Goal: Complete application form

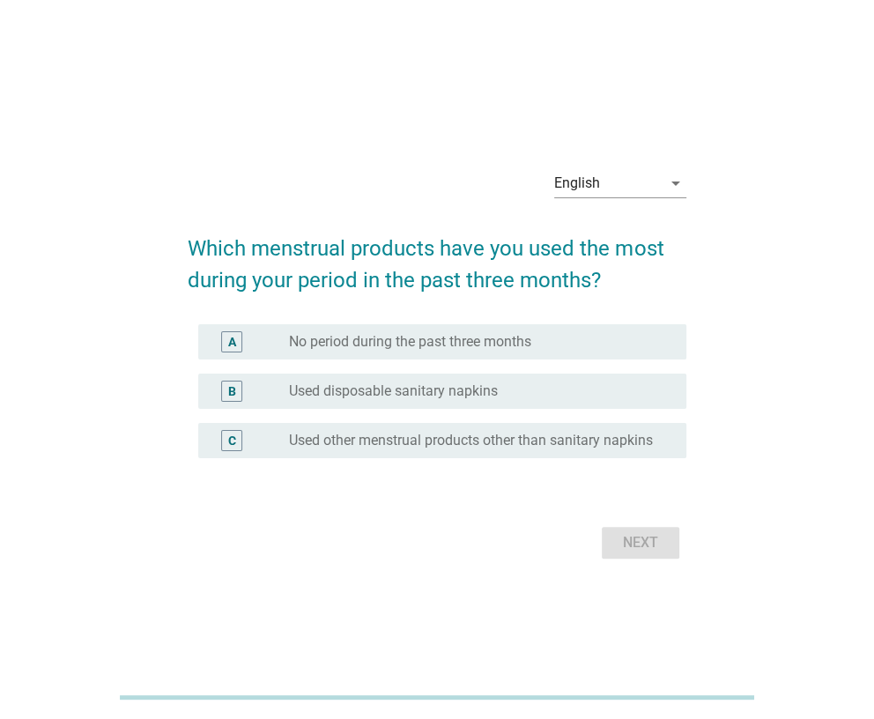
click at [271, 196] on div "English arrow_drop_down" at bounding box center [437, 185] width 498 height 60
click at [614, 190] on div "English" at bounding box center [607, 183] width 107 height 28
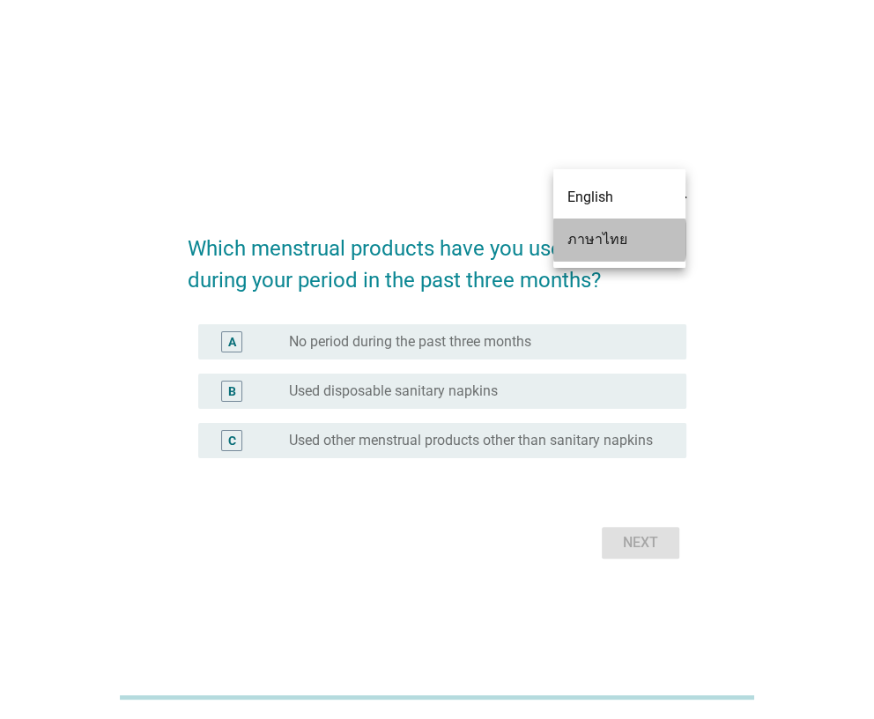
click at [606, 243] on div "ภาษาไทย" at bounding box center [619, 239] width 104 height 21
click at [606, 243] on h2 "Which menstrual products have you used the most during your period in the past …" at bounding box center [437, 255] width 498 height 81
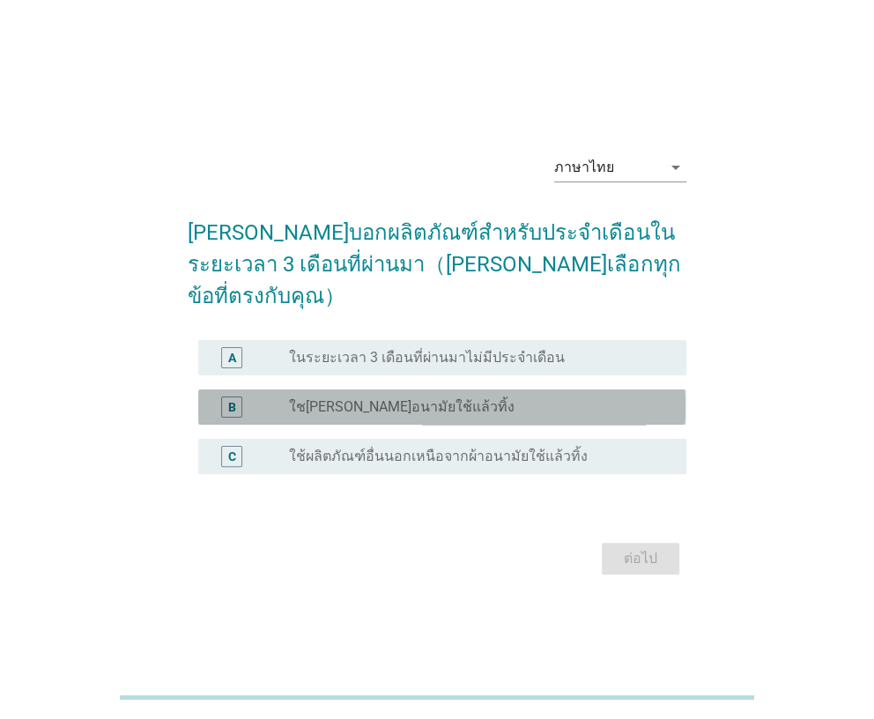
click at [420, 398] on div "radio_button_unchecked ใช[PERSON_NAME]อนามัยใช้แล้วทิ้ง" at bounding box center [473, 407] width 368 height 18
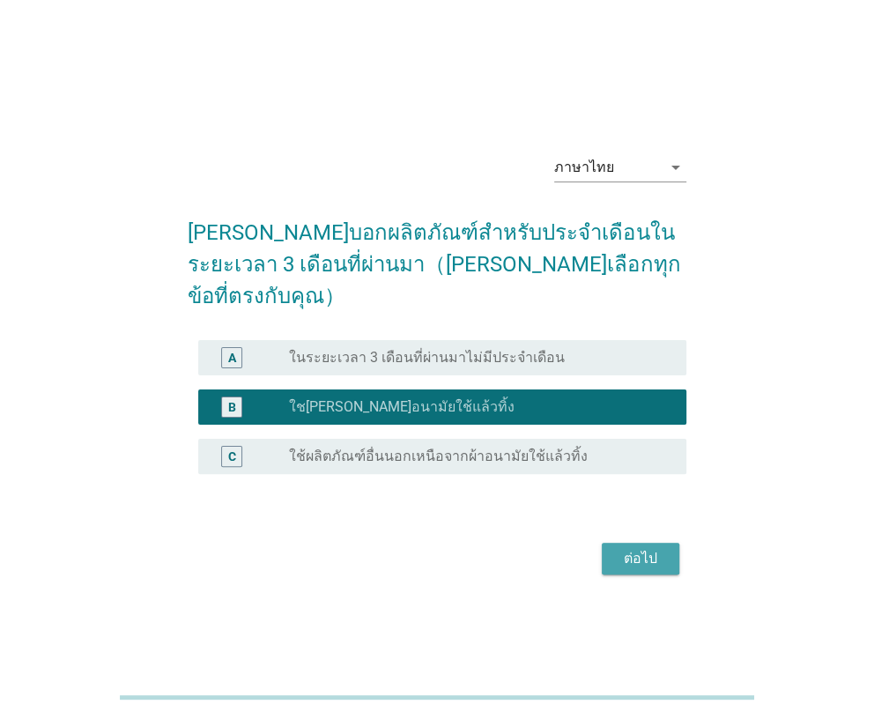
click at [613, 546] on button "ต่อไป" at bounding box center [641, 559] width 78 height 32
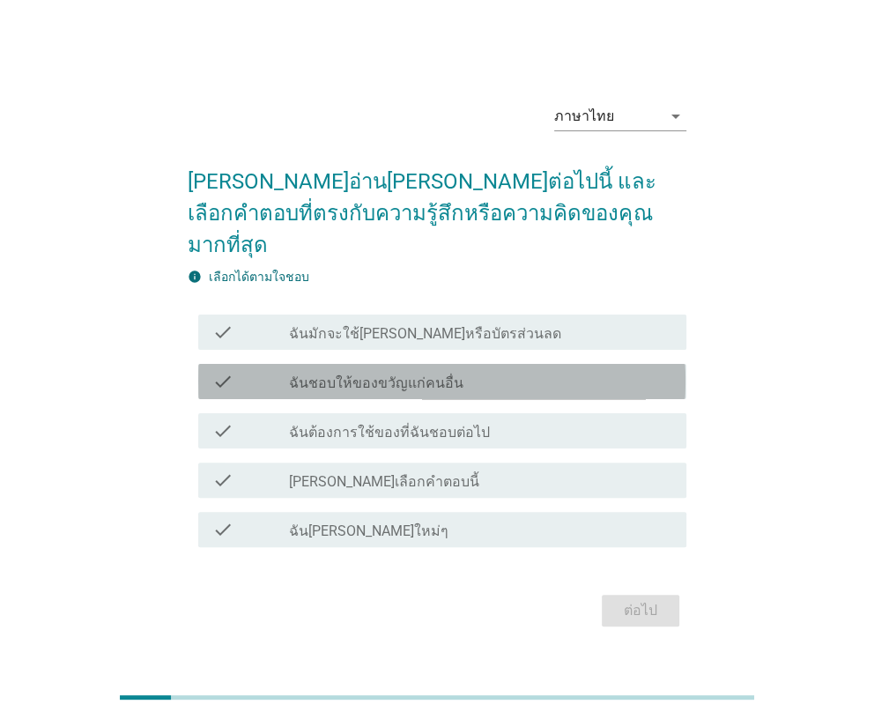
click at [325, 374] on label "ฉันชอบให้ของขวัญแก่คนอื่น" at bounding box center [376, 383] width 174 height 18
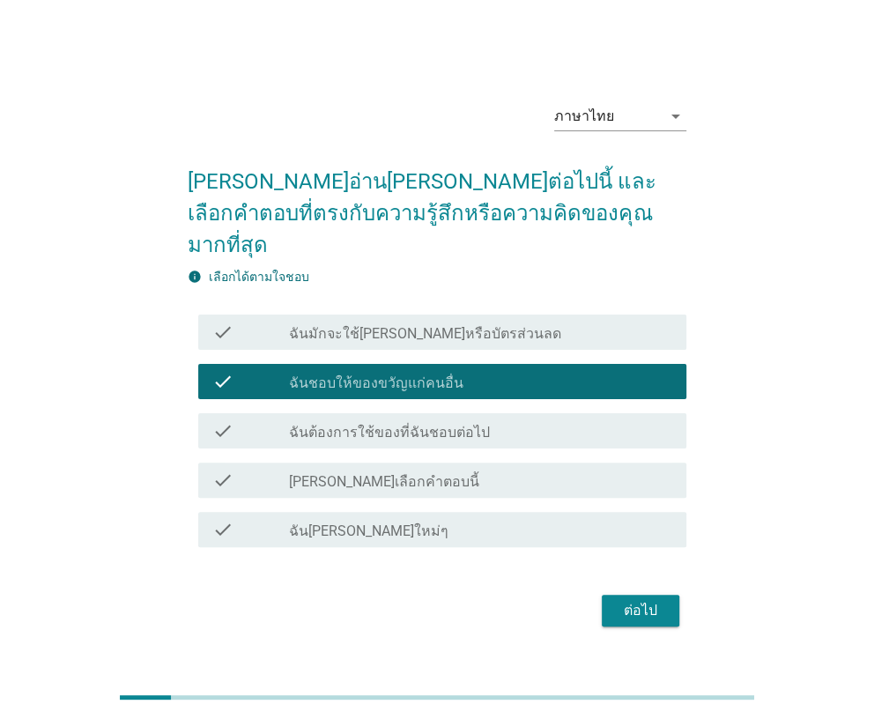
click at [325, 374] on label "ฉันชอบให้ของขวัญแก่คนอื่น" at bounding box center [376, 383] width 174 height 18
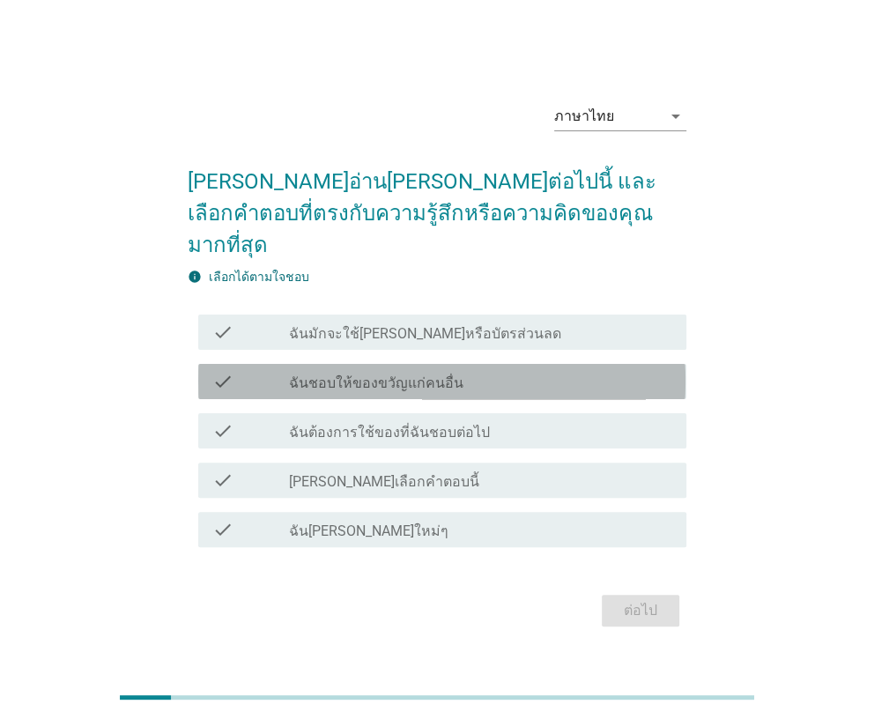
click at [330, 374] on label "ฉันชอบให้ของขวัญแก่คนอื่น" at bounding box center [376, 383] width 174 height 18
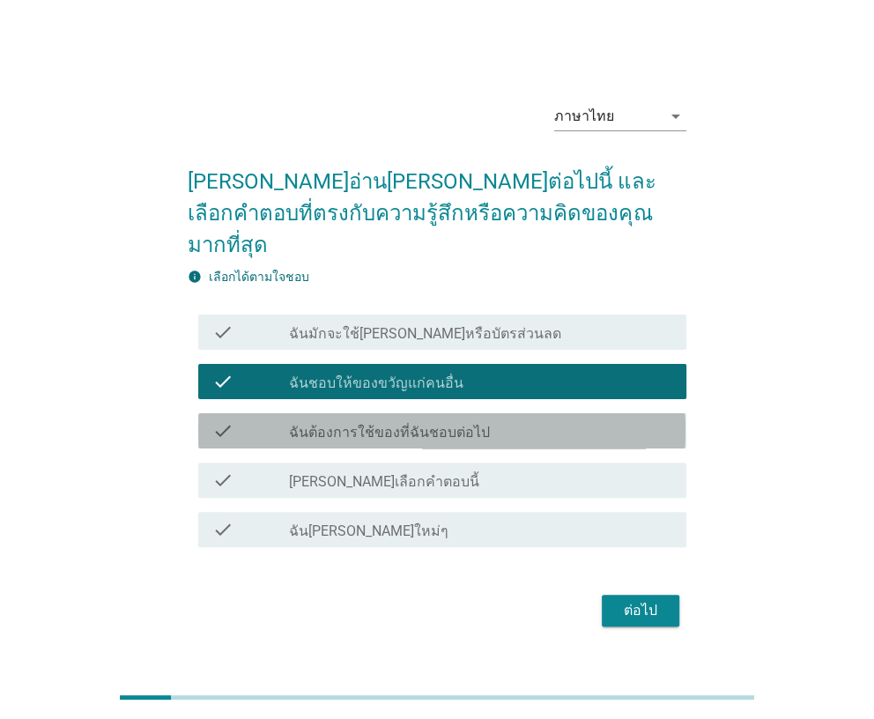
click at [330, 424] on label "ฉันต้องการใช้ของที่ฉันชอบต่อไป" at bounding box center [389, 433] width 201 height 18
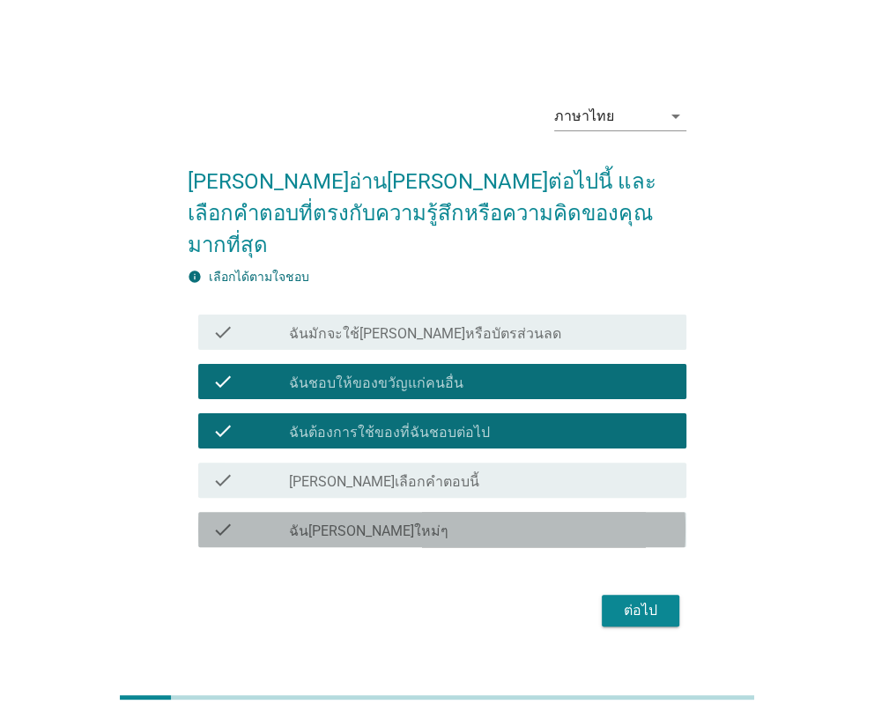
click at [311, 522] on label "ฉัน[PERSON_NAME]ใหม่ๆ" at bounding box center [368, 531] width 159 height 18
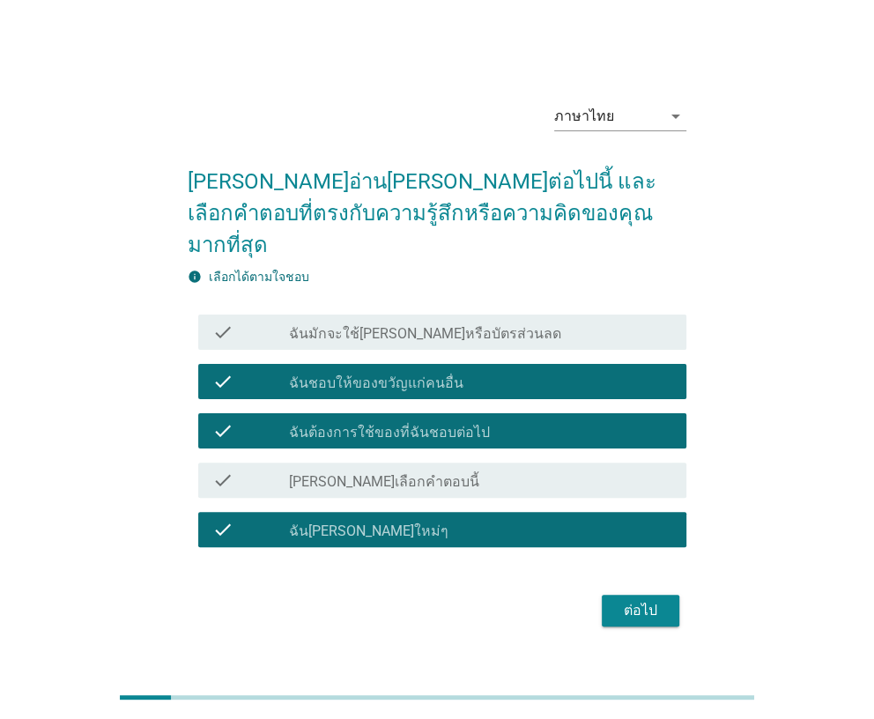
click at [311, 522] on label "ฉัน[PERSON_NAME]ใหม่ๆ" at bounding box center [368, 531] width 159 height 18
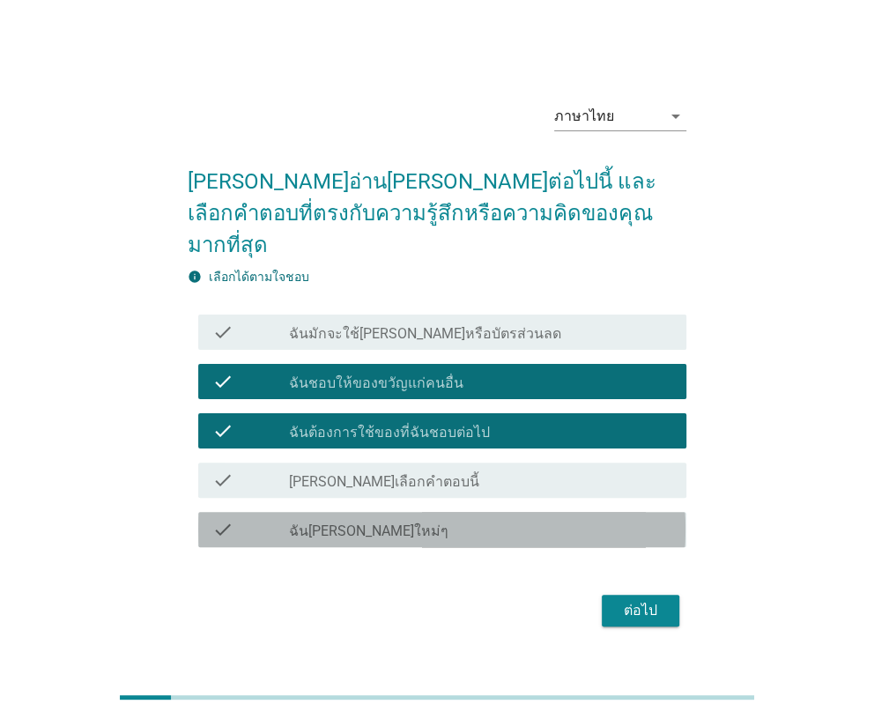
click at [311, 522] on label "ฉัน[PERSON_NAME]ใหม่ๆ" at bounding box center [368, 531] width 159 height 18
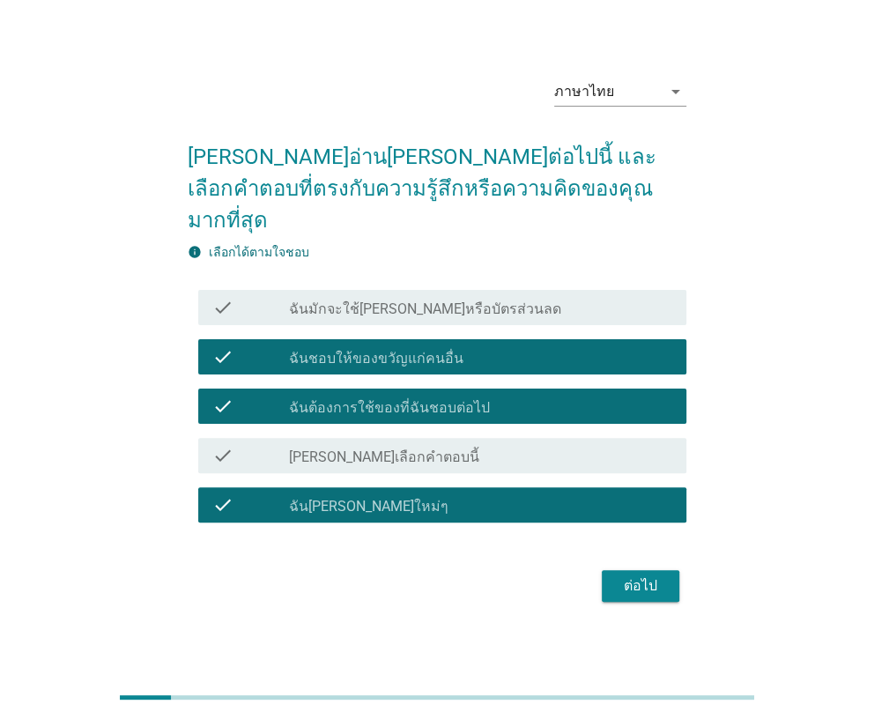
scroll to position [43, 0]
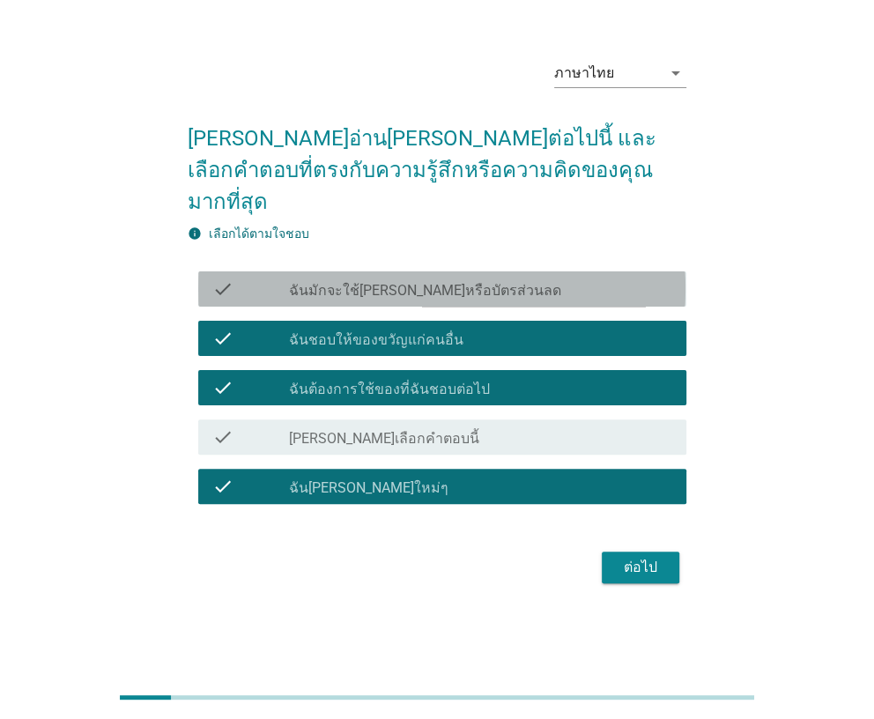
click at [468, 278] on div "check_box_outline_blank ฉันมักจะใช้[PERSON_NAME]หรือบัตรส่วนลด" at bounding box center [480, 288] width 382 height 21
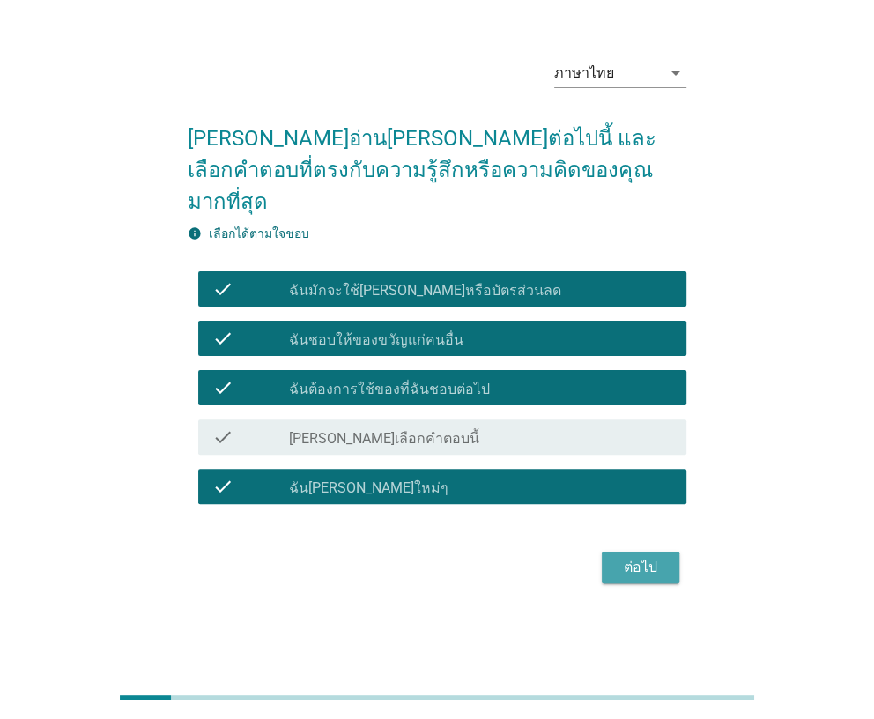
click at [622, 560] on div "ต่อไป" at bounding box center [640, 567] width 49 height 21
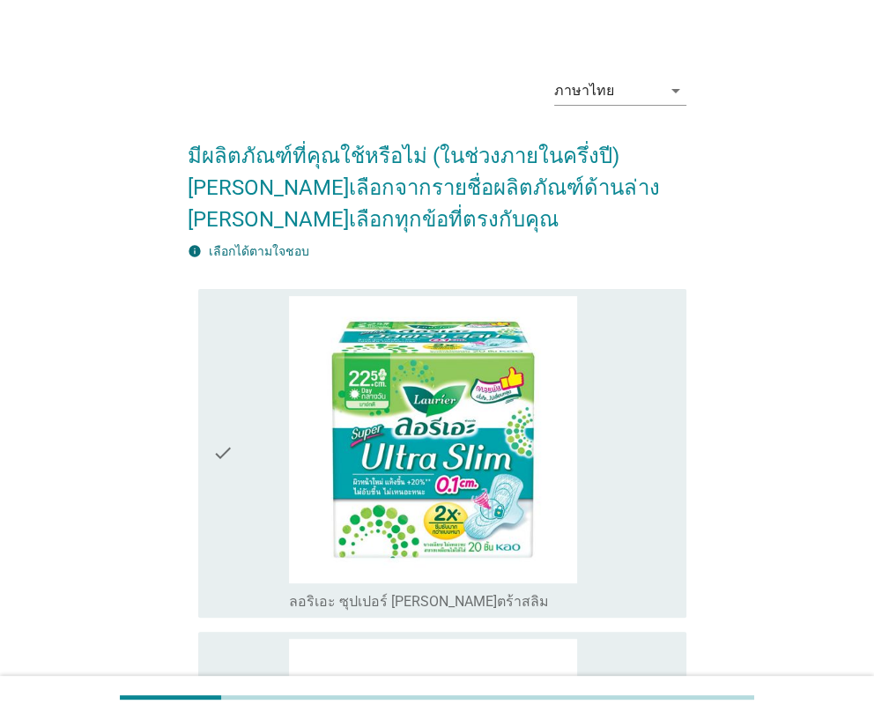
scroll to position [0, 0]
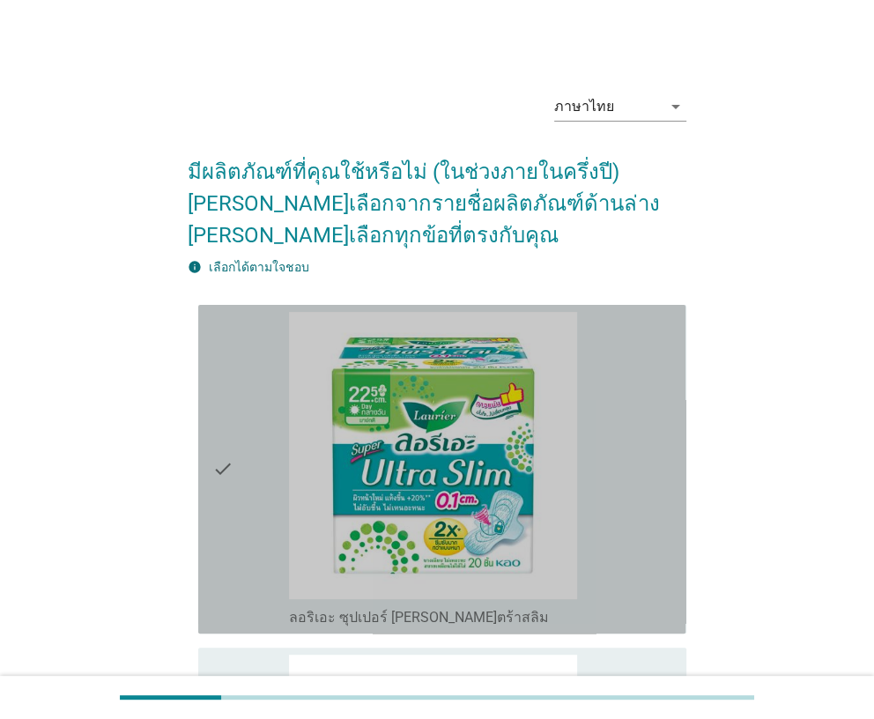
click at [257, 406] on div "check" at bounding box center [250, 469] width 77 height 315
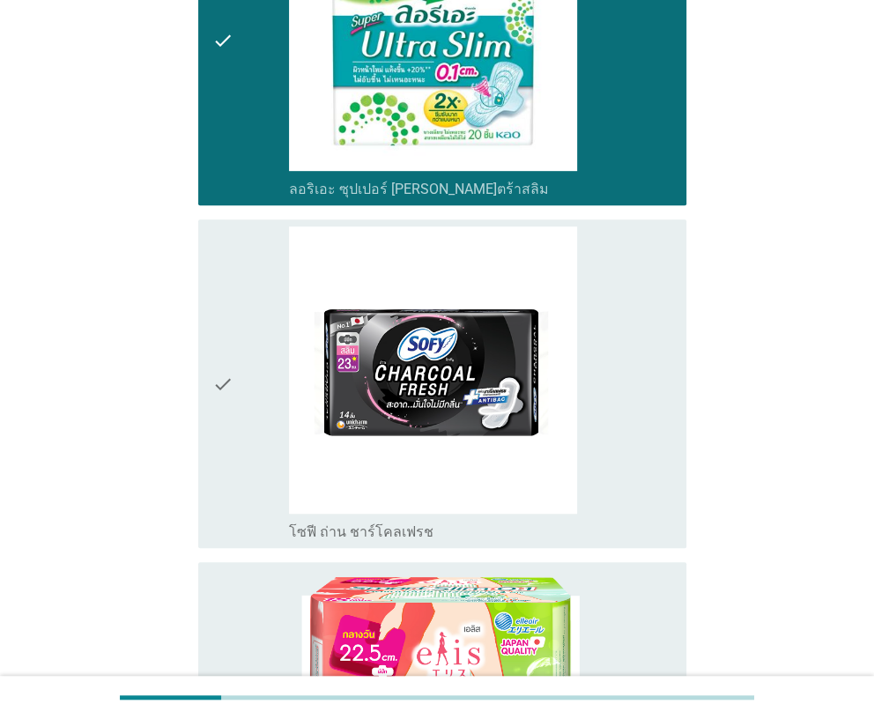
scroll to position [529, 0]
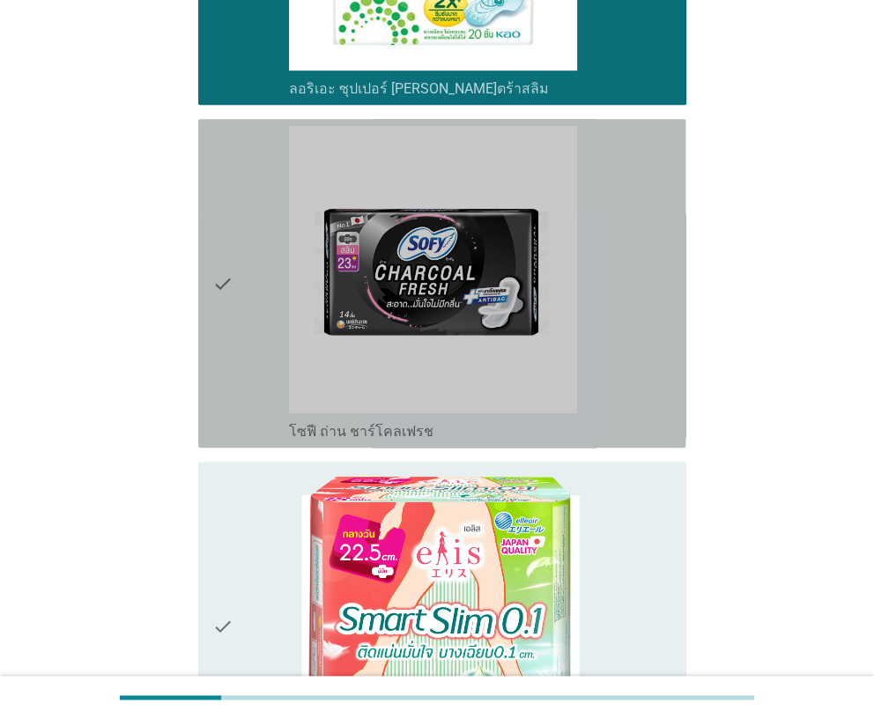
click at [256, 359] on div "check" at bounding box center [250, 283] width 77 height 315
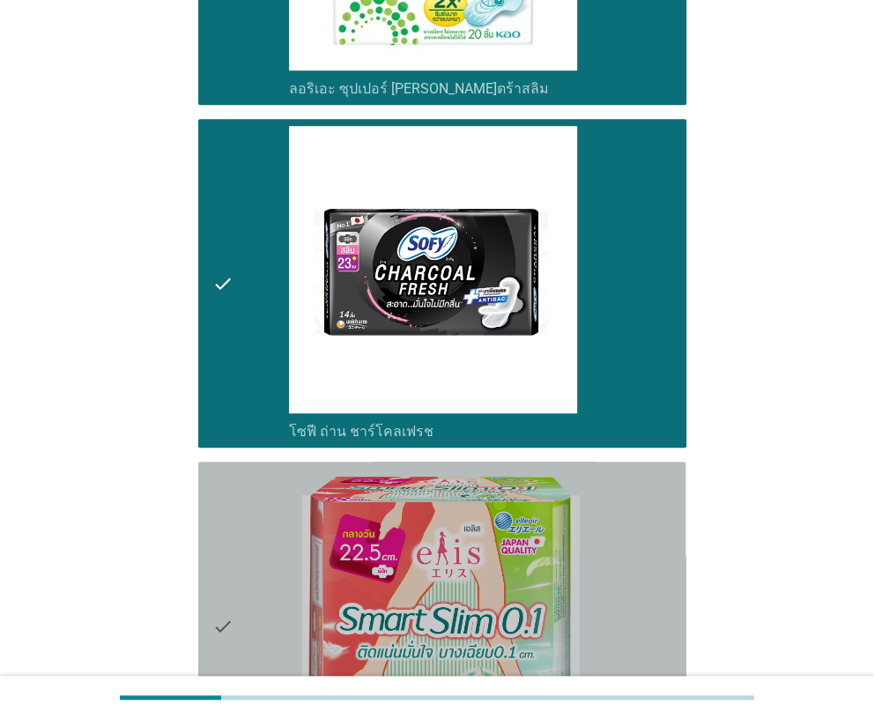
click at [250, 469] on div "check" at bounding box center [250, 626] width 77 height 315
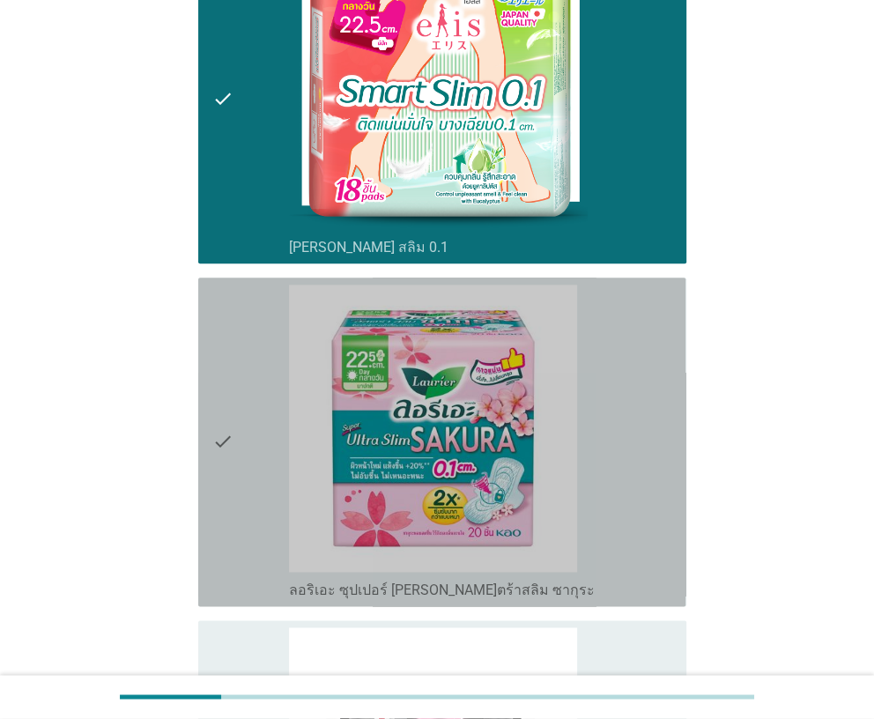
click at [252, 422] on div "check" at bounding box center [250, 442] width 77 height 315
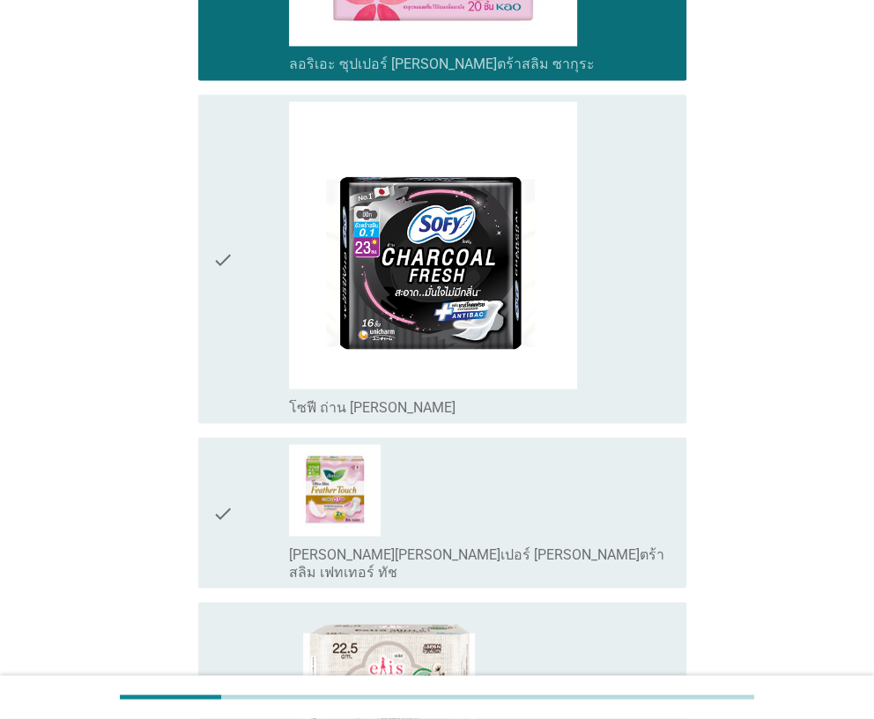
scroll to position [1585, 0]
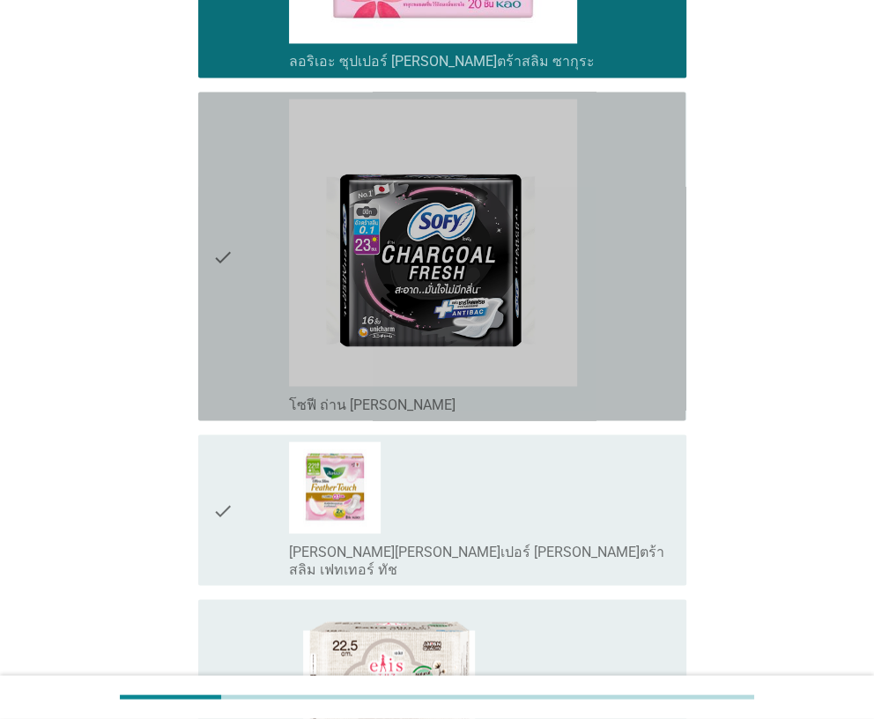
click at [253, 325] on div "check" at bounding box center [250, 256] width 77 height 315
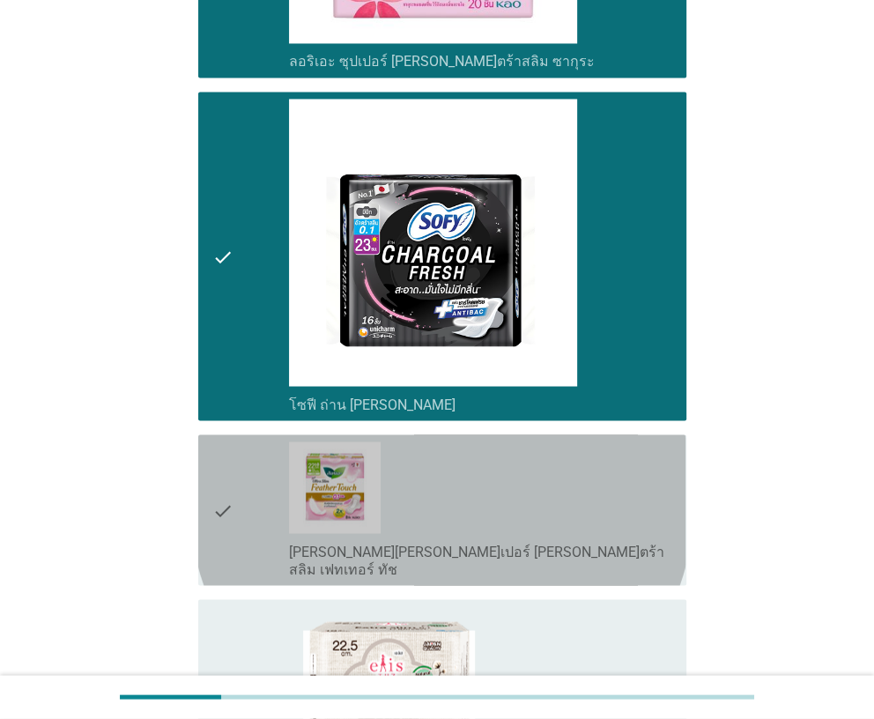
click at [251, 465] on div "check" at bounding box center [250, 509] width 77 height 137
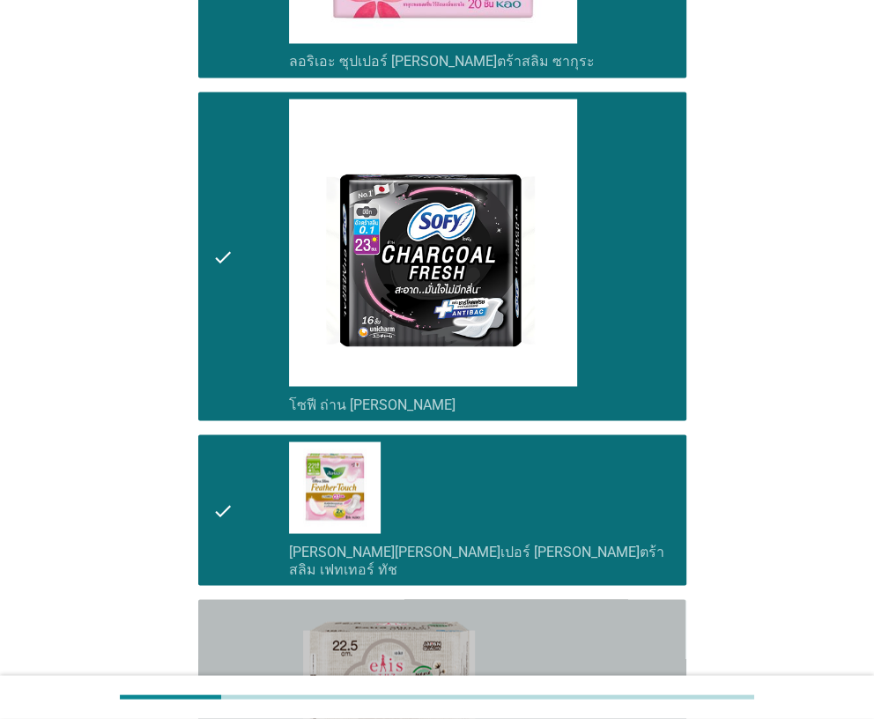
click at [240, 599] on div "check check_box_outline_blank เอลิส [PERSON_NAME] สลิม 0.1 คอตตอนพลัส" at bounding box center [441, 696] width 487 height 195
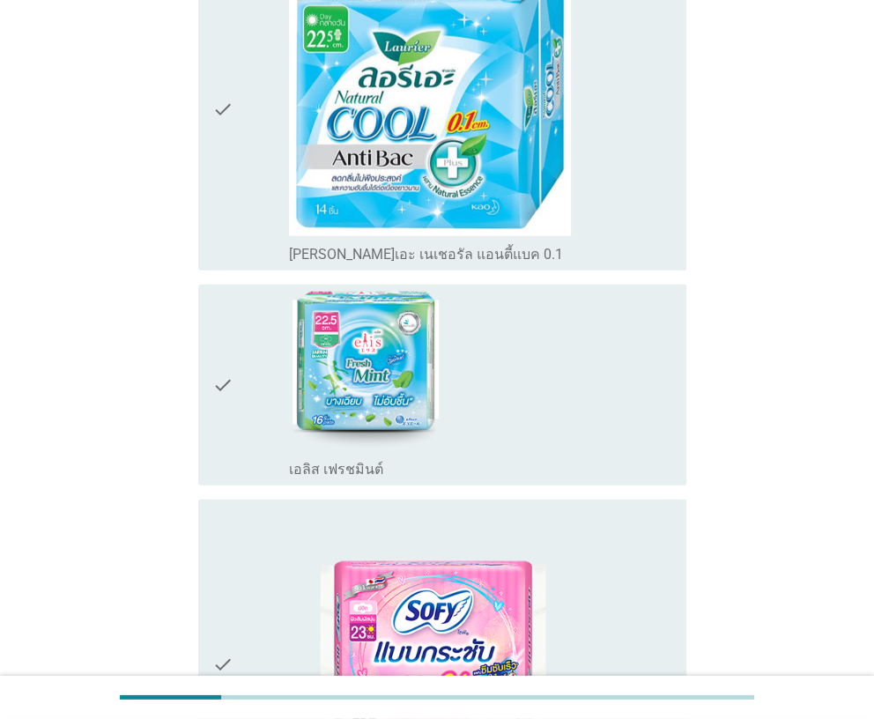
scroll to position [2466, 0]
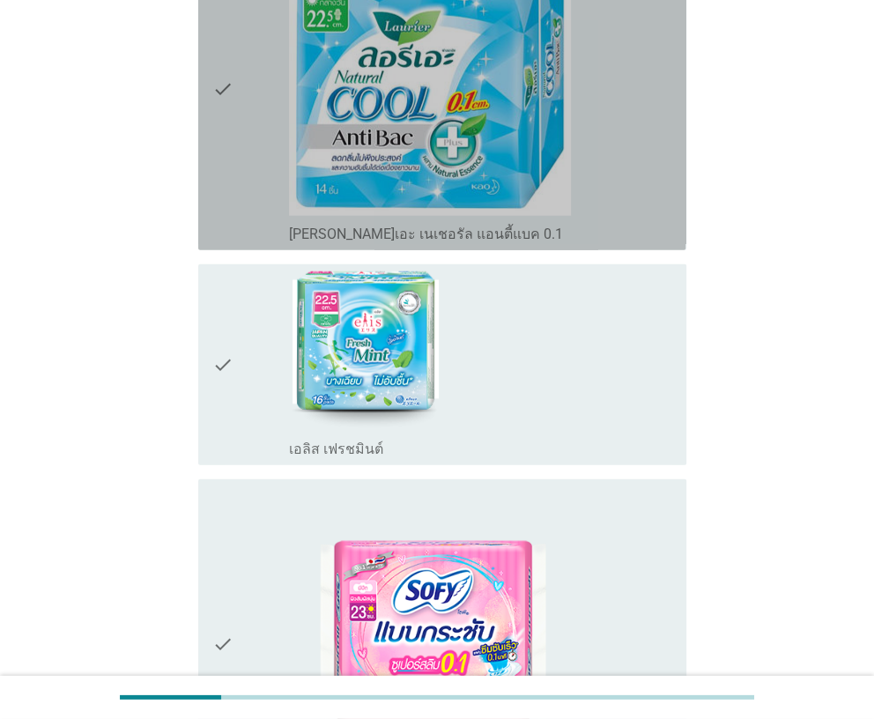
click at [248, 183] on div "check" at bounding box center [250, 88] width 77 height 309
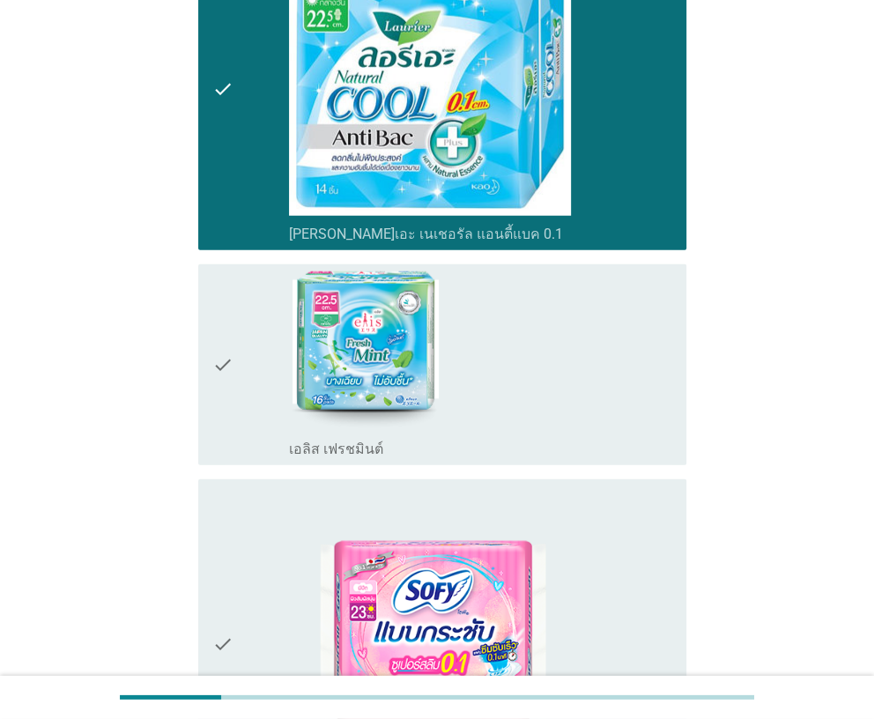
click at [256, 296] on div "check" at bounding box center [250, 364] width 77 height 187
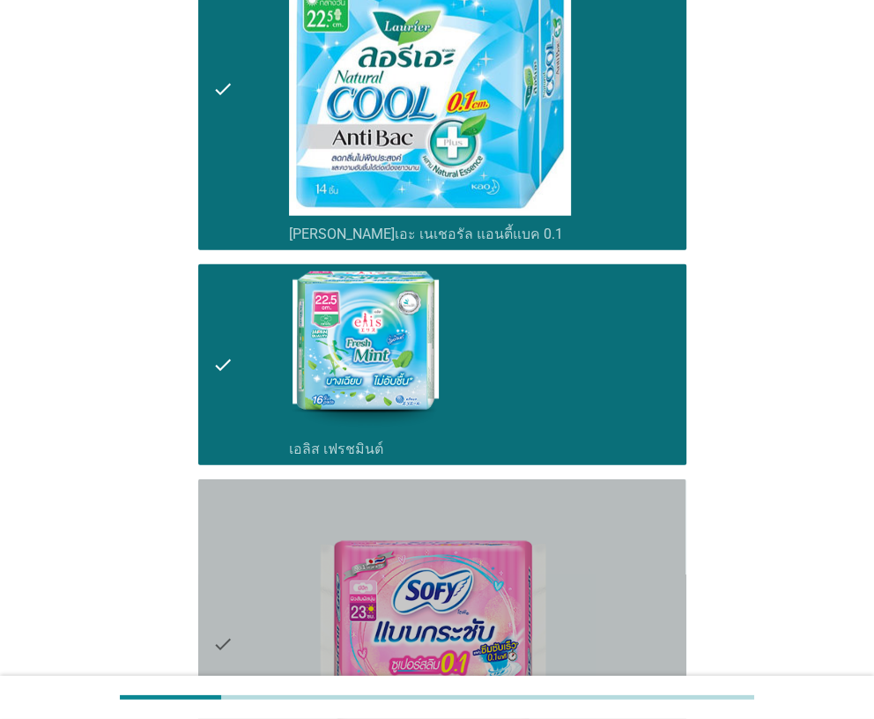
click at [241, 486] on div "check" at bounding box center [250, 643] width 77 height 315
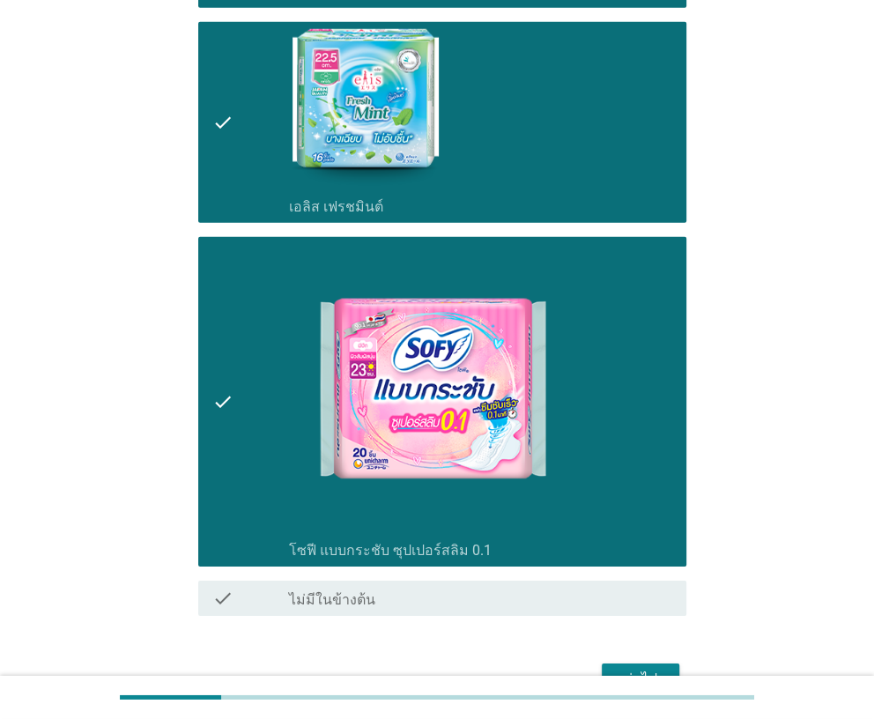
scroll to position [2759, 0]
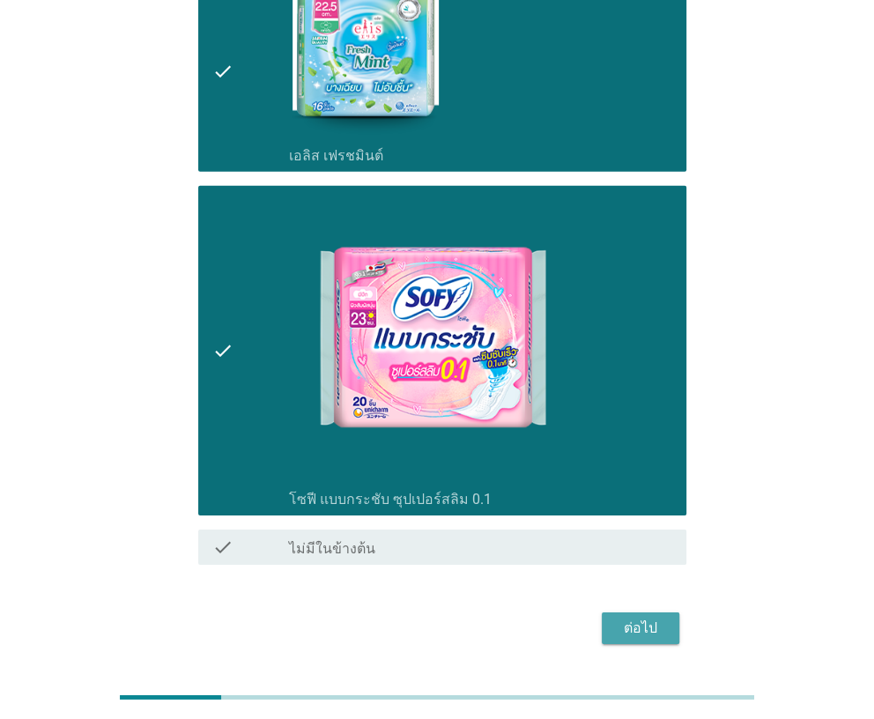
click at [626, 618] on div "ต่อไป" at bounding box center [640, 628] width 49 height 21
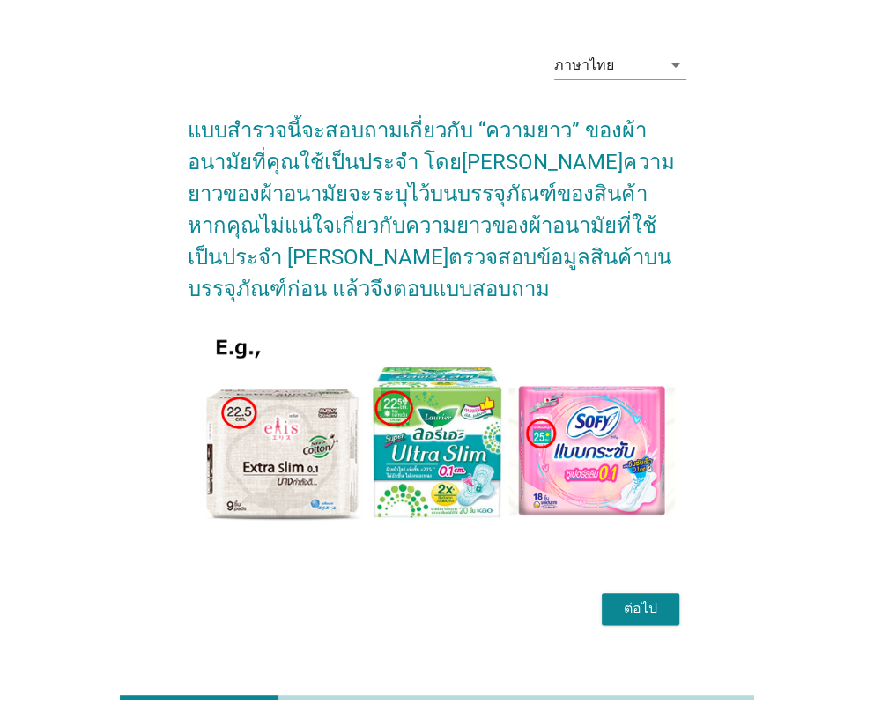
scroll to position [43, 0]
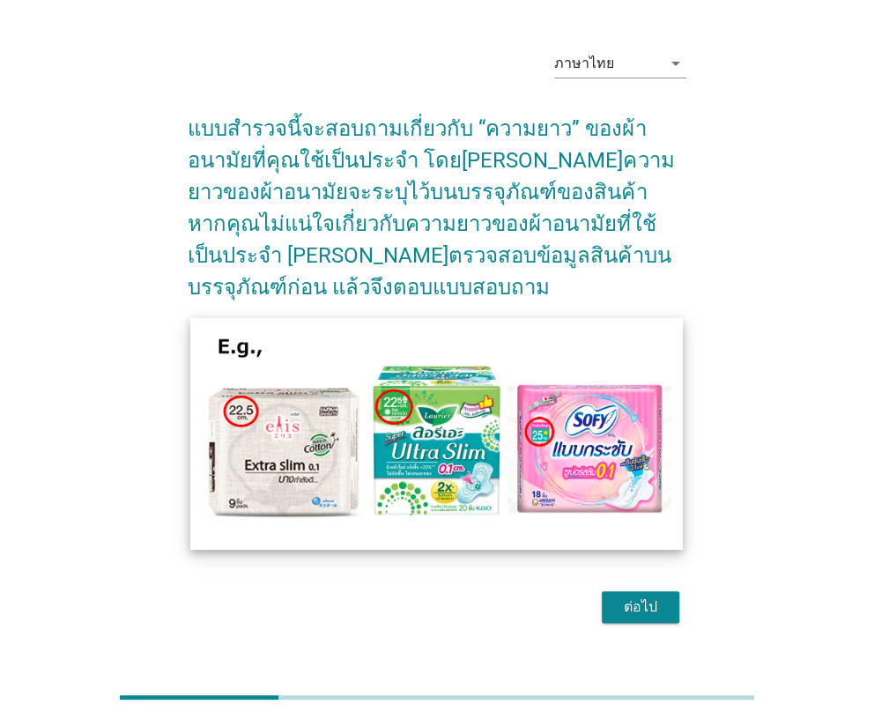
click at [343, 435] on img at bounding box center [436, 434] width 493 height 232
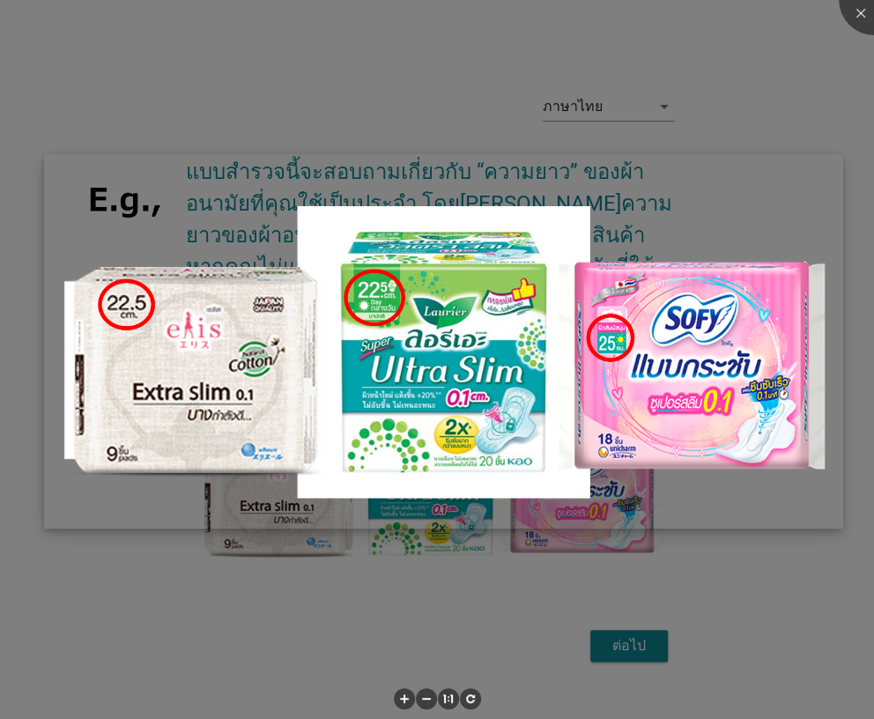
click at [450, 492] on img at bounding box center [443, 341] width 798 height 374
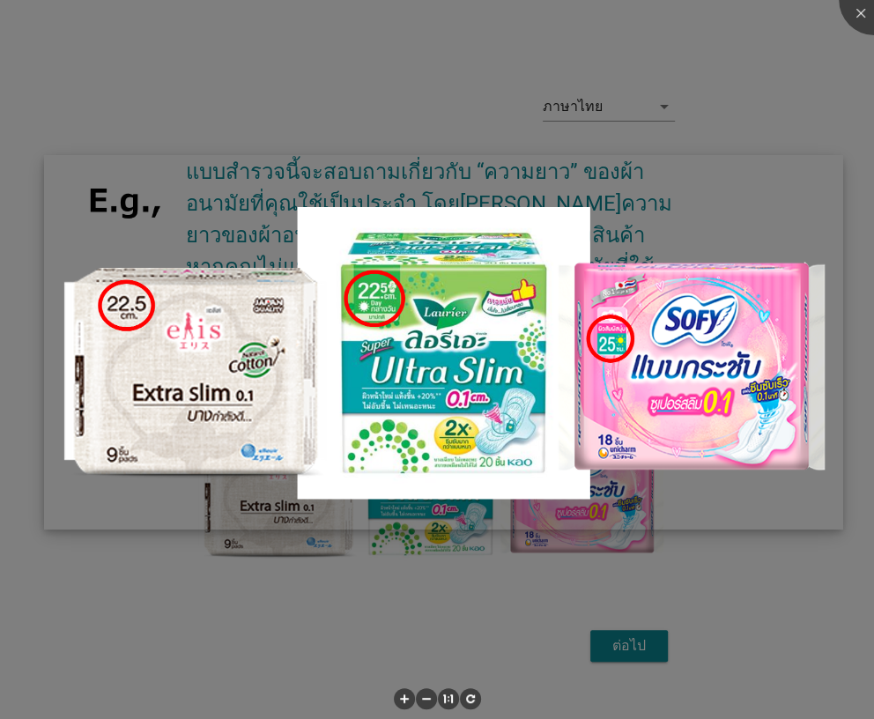
click at [573, 481] on img at bounding box center [443, 342] width 798 height 374
click at [856, 19] on div at bounding box center [874, 0] width 70 height 70
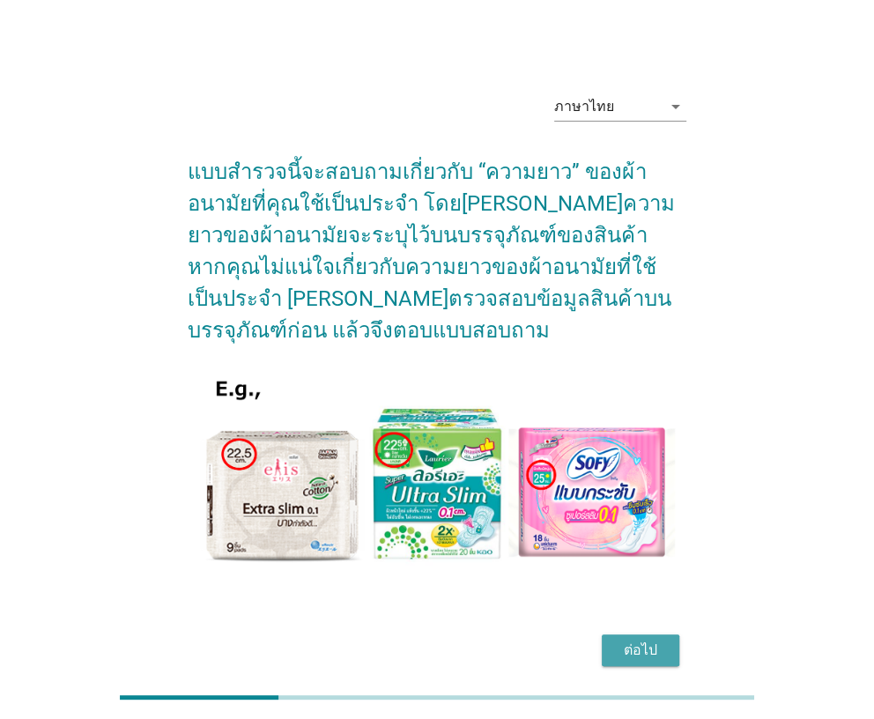
click at [620, 640] on div "ต่อไป" at bounding box center [640, 650] width 49 height 21
click at [620, 629] on div "ต่อไป" at bounding box center [437, 650] width 498 height 42
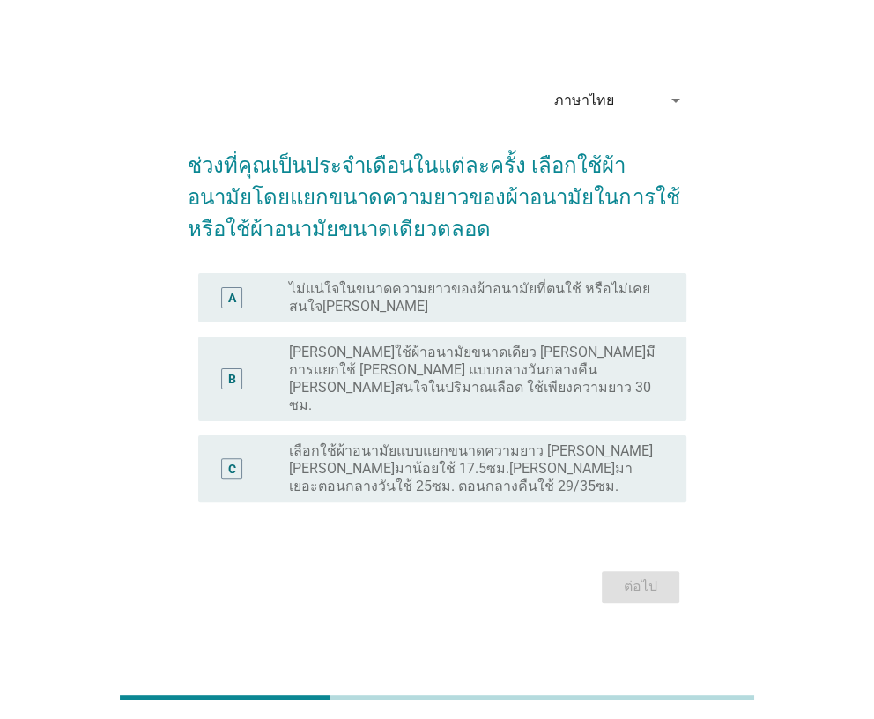
scroll to position [43, 0]
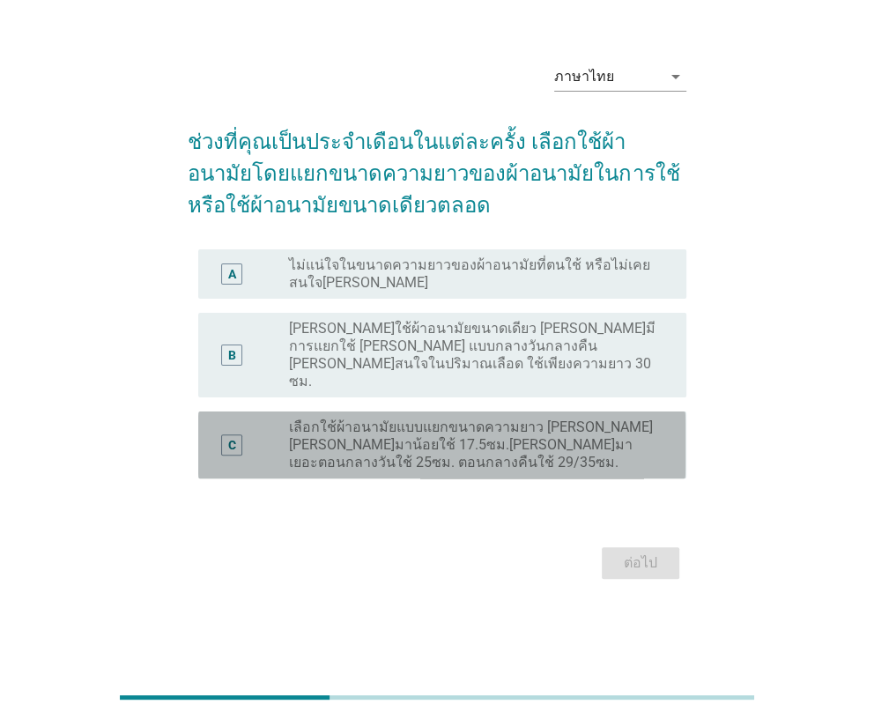
click at [352, 419] on label "เลือกใช้ผ้าอนามัยแบบแยกขนาดความยาว [PERSON_NAME] [PERSON_NAME]มาน้อยใช้ 17.5ซม.…" at bounding box center [473, 445] width 368 height 53
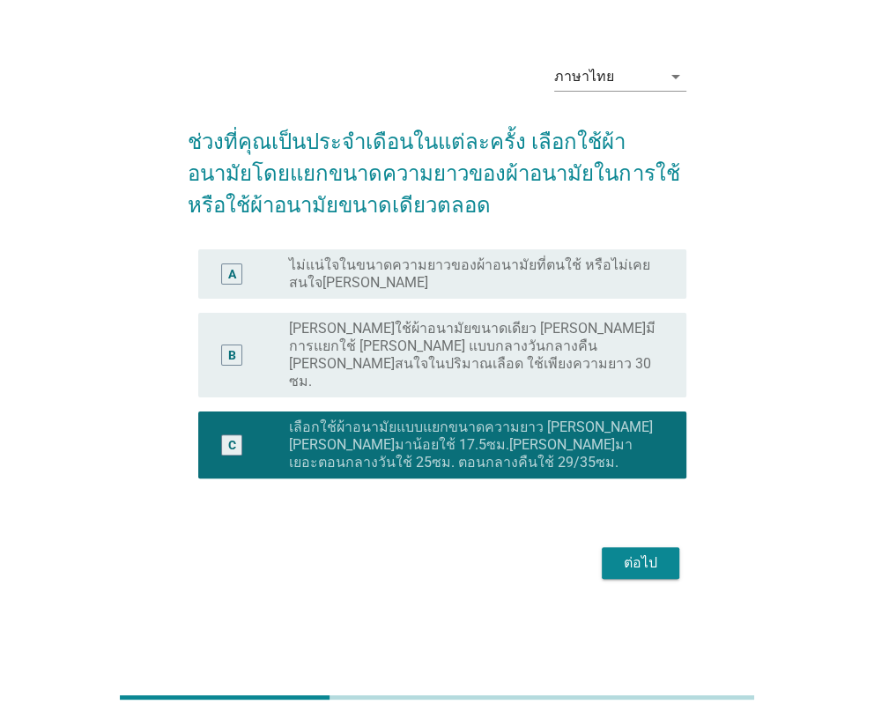
click at [352, 419] on label "เลือกใช้ผ้าอนามัยแบบแยกขนาดความยาว [PERSON_NAME] [PERSON_NAME]มาน้อยใช้ 17.5ซม.…" at bounding box center [473, 445] width 368 height 53
click at [633, 552] on div "ต่อไป" at bounding box center [640, 562] width 49 height 21
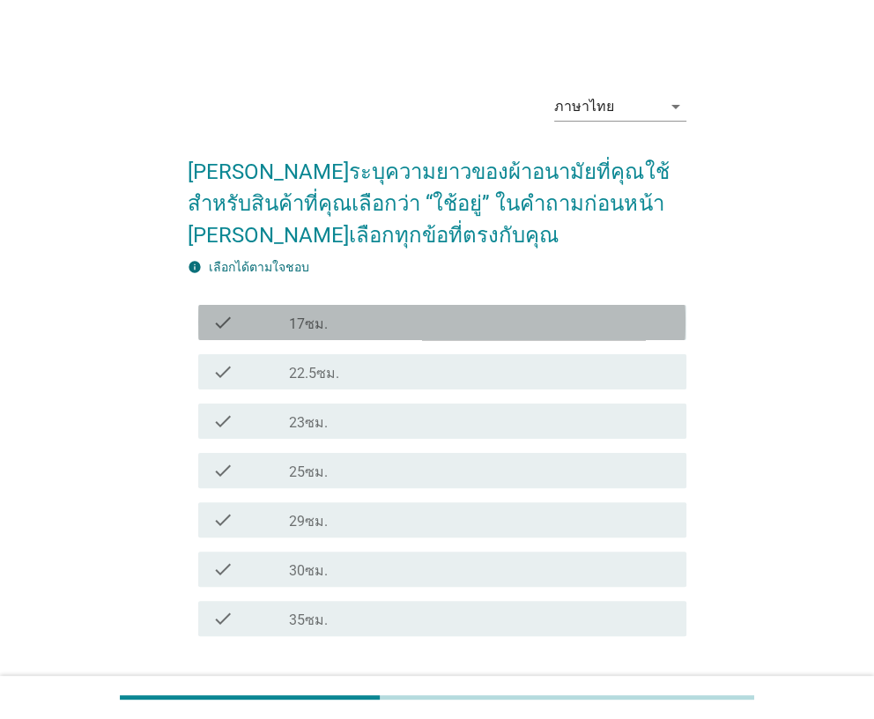
click at [241, 329] on div "check" at bounding box center [250, 322] width 77 height 21
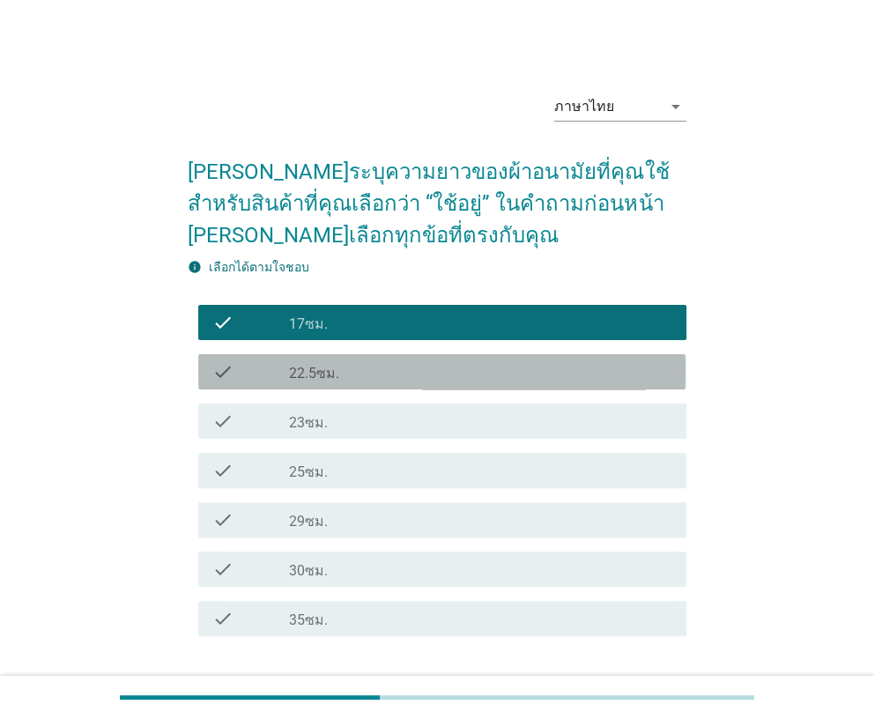
click at [247, 379] on div "check" at bounding box center [250, 371] width 77 height 21
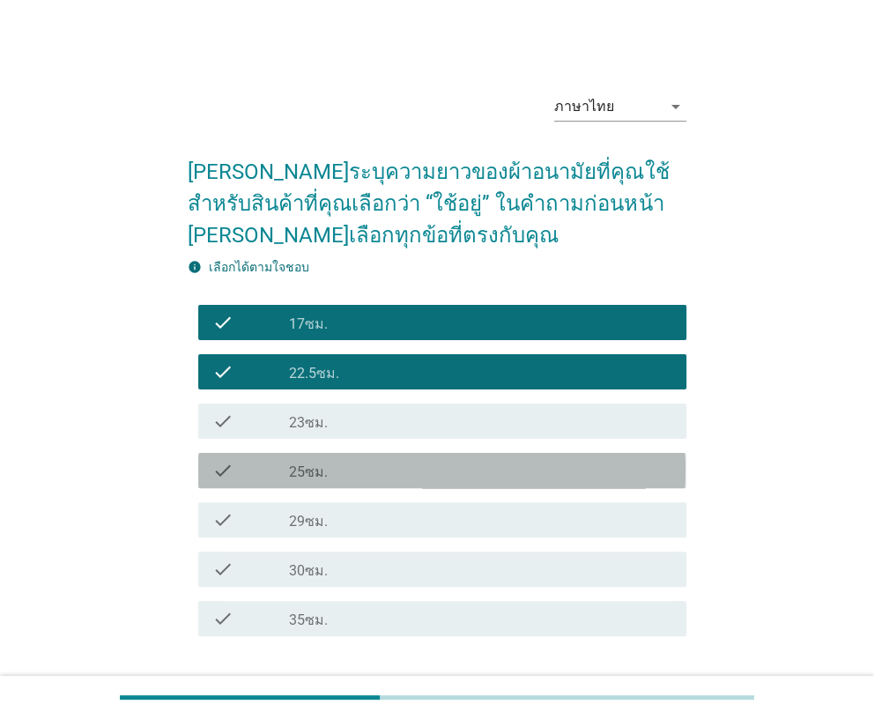
click at [247, 469] on div "check" at bounding box center [250, 470] width 77 height 21
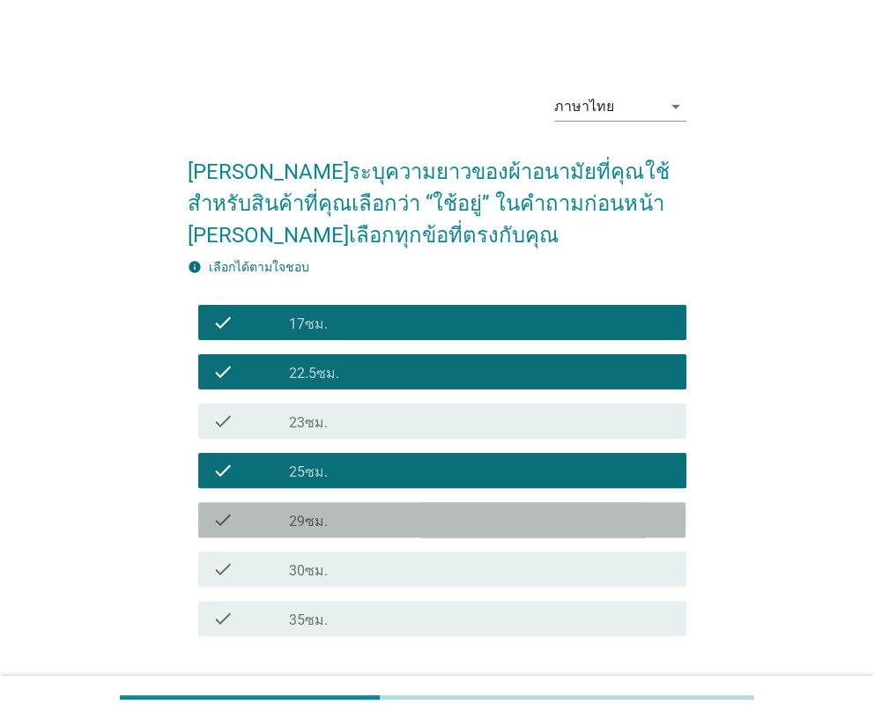
click at [248, 518] on div "check" at bounding box center [250, 519] width 77 height 21
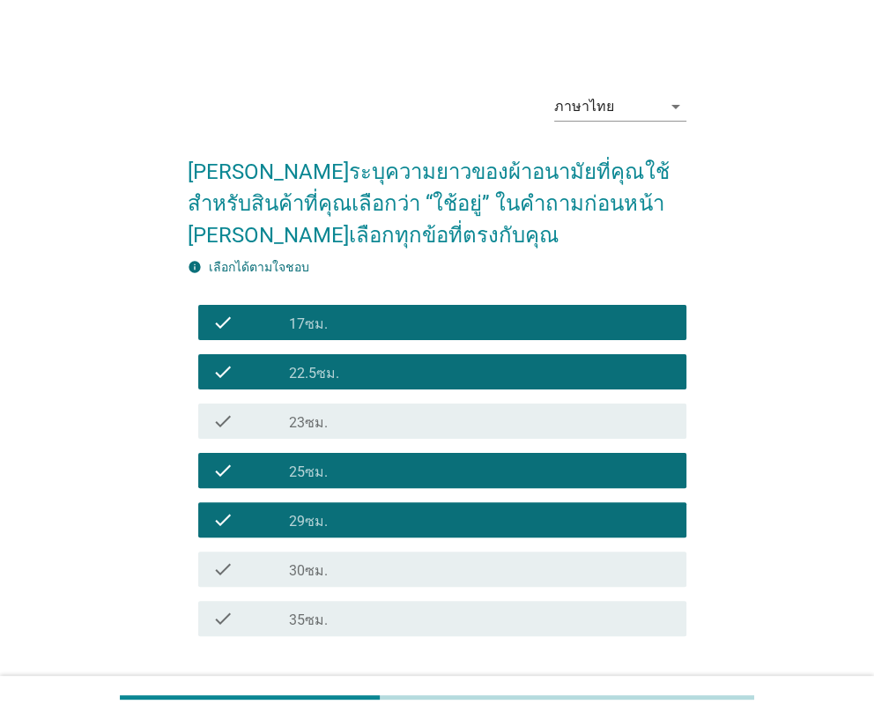
click at [249, 559] on div "check" at bounding box center [250, 569] width 77 height 21
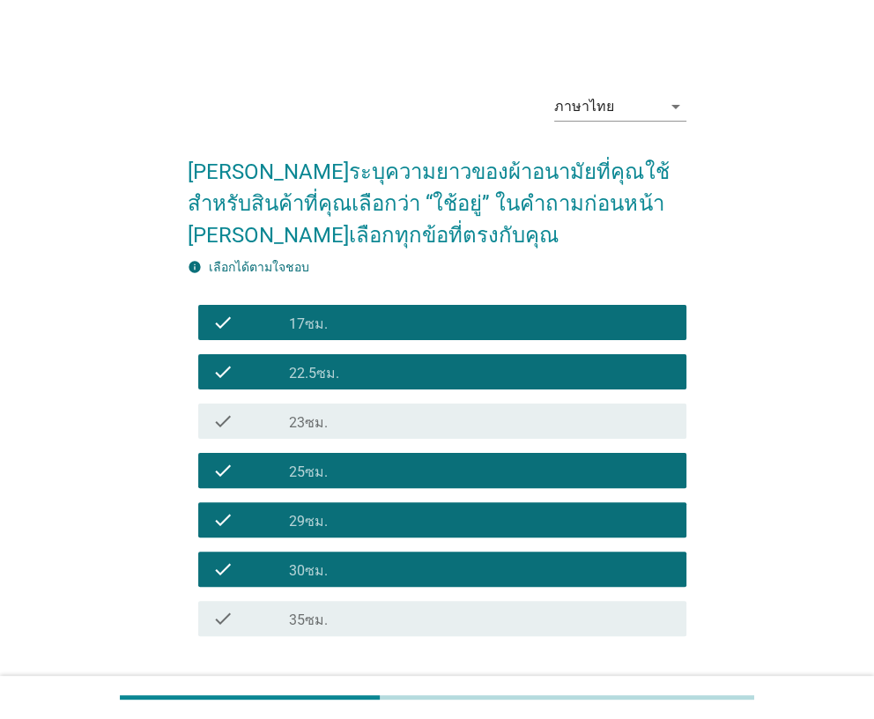
click at [251, 608] on div "check" at bounding box center [250, 618] width 77 height 21
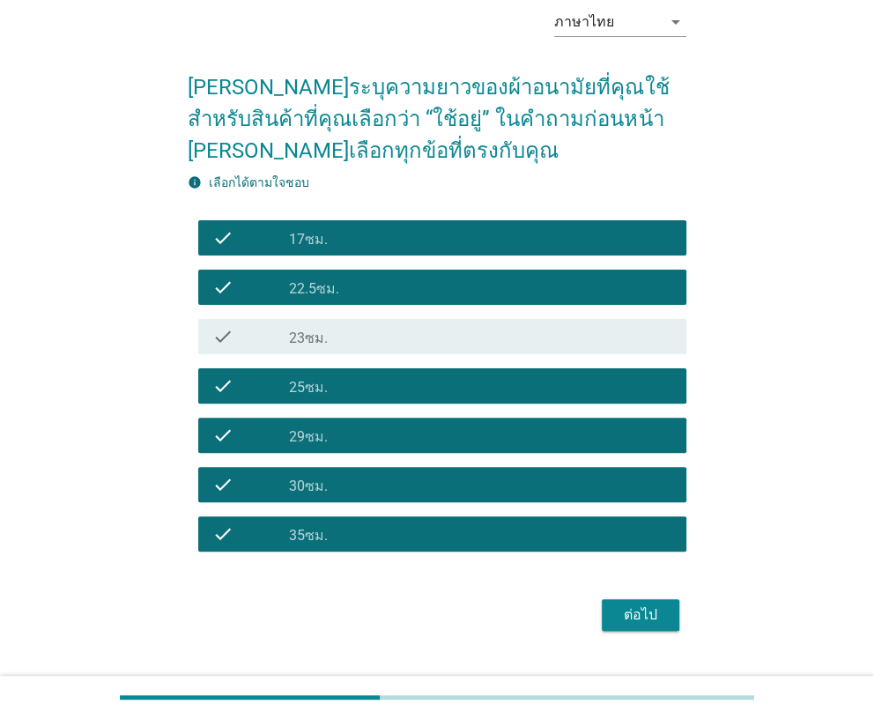
scroll to position [122, 0]
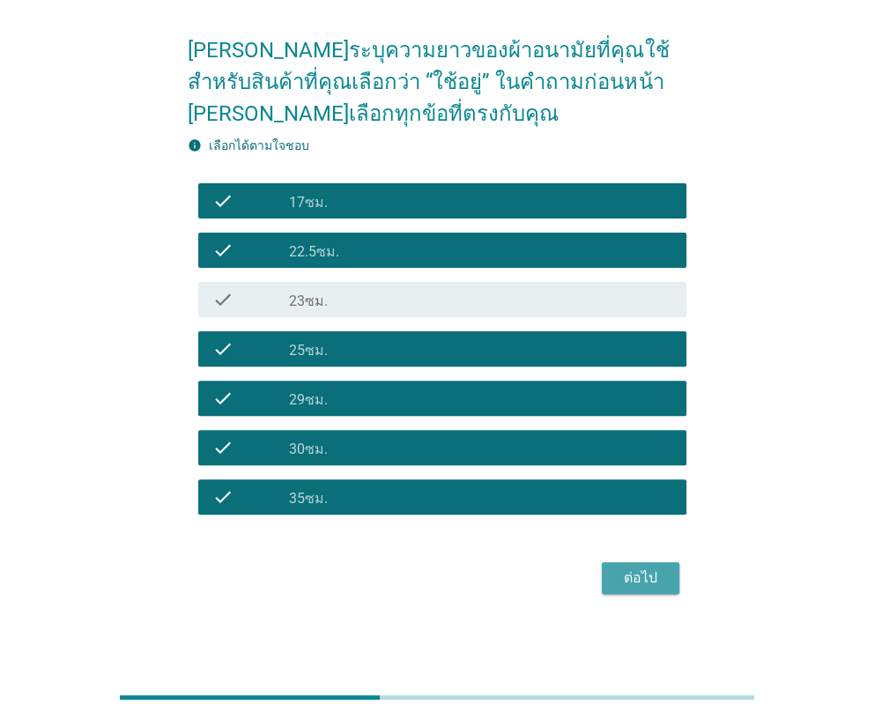
click at [648, 581] on div "ต่อไป" at bounding box center [640, 577] width 49 height 21
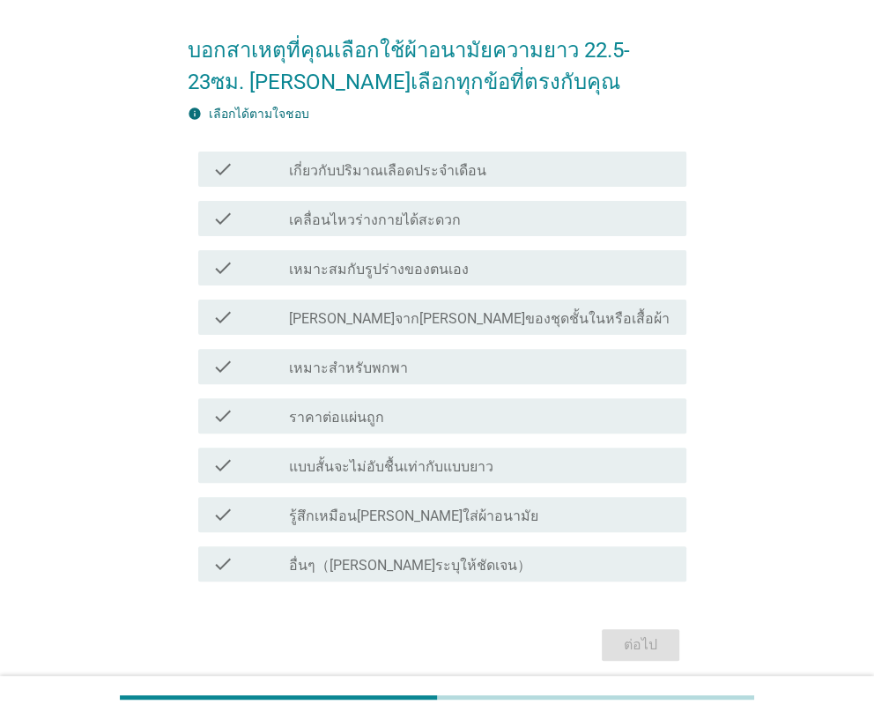
scroll to position [0, 0]
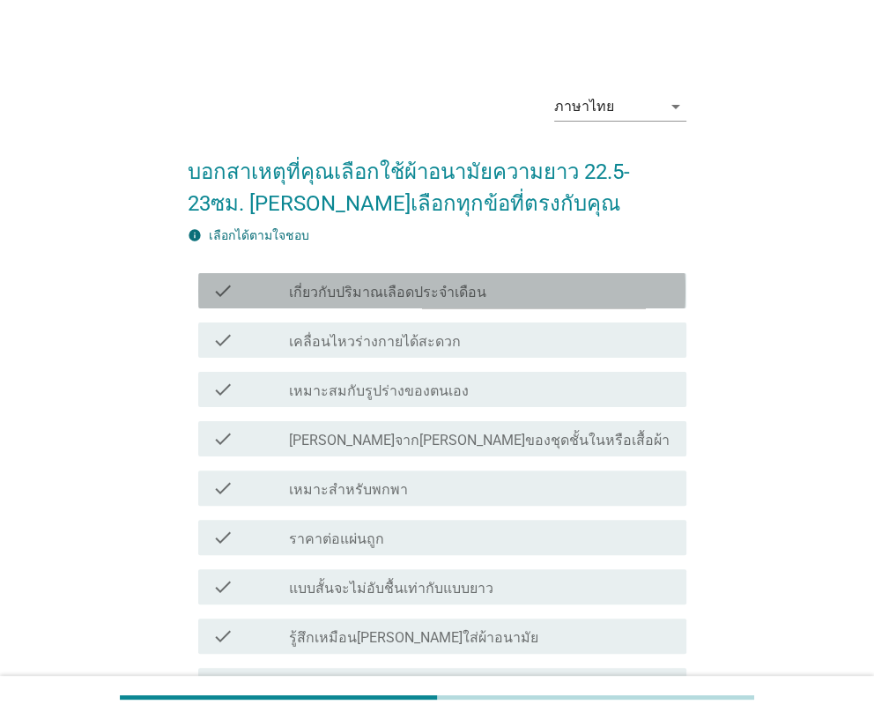
click at [258, 300] on div "check" at bounding box center [250, 290] width 77 height 21
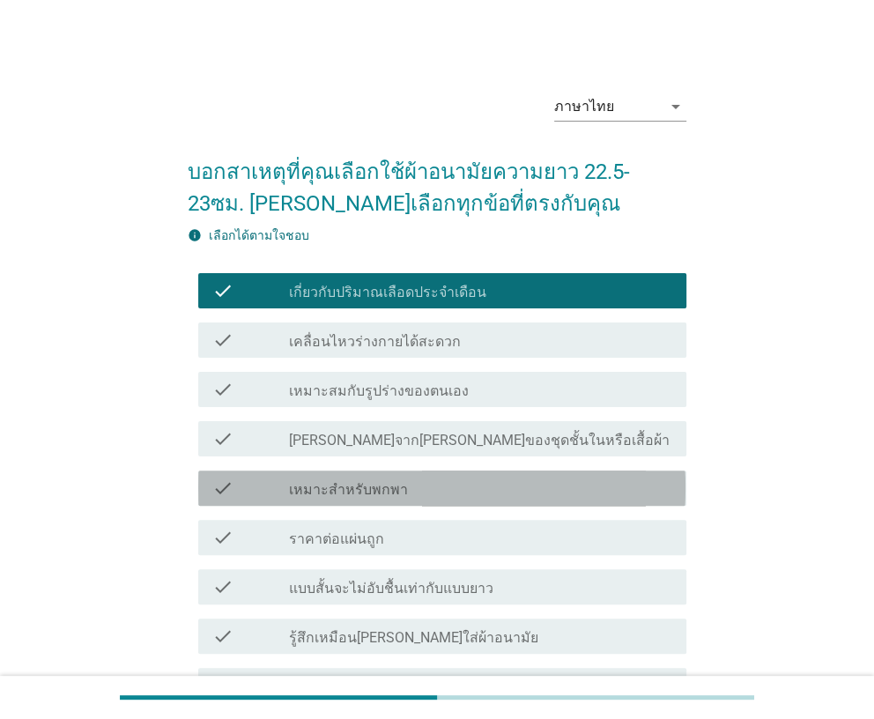
click at [251, 487] on div "check" at bounding box center [250, 488] width 77 height 21
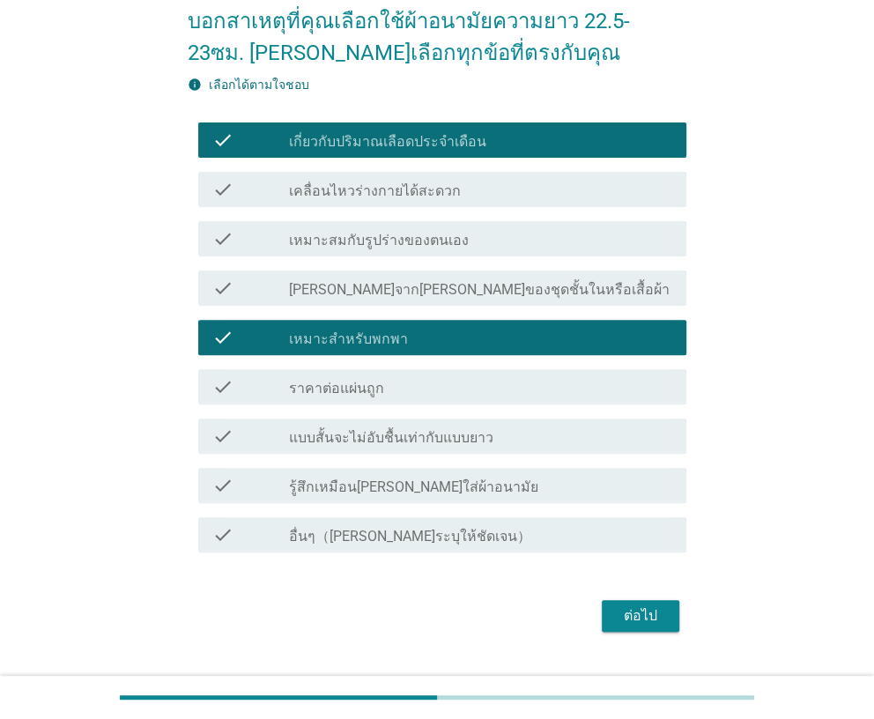
scroll to position [176, 0]
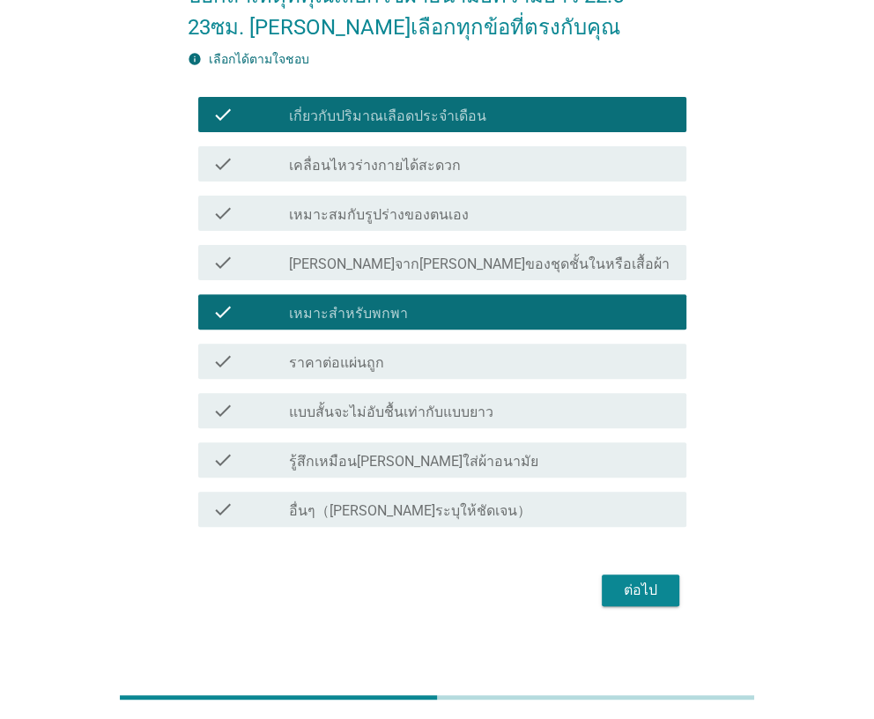
drag, startPoint x: 262, startPoint y: 411, endPoint x: 161, endPoint y: 461, distance: 112.3
click at [161, 461] on div "ภาษาไทย arrow_drop_down บอกสาเหตุที่คุณเลือกใช้ผ้าอนามัยความยาว 22.5-23ซม. [PER…" at bounding box center [436, 256] width 789 height 737
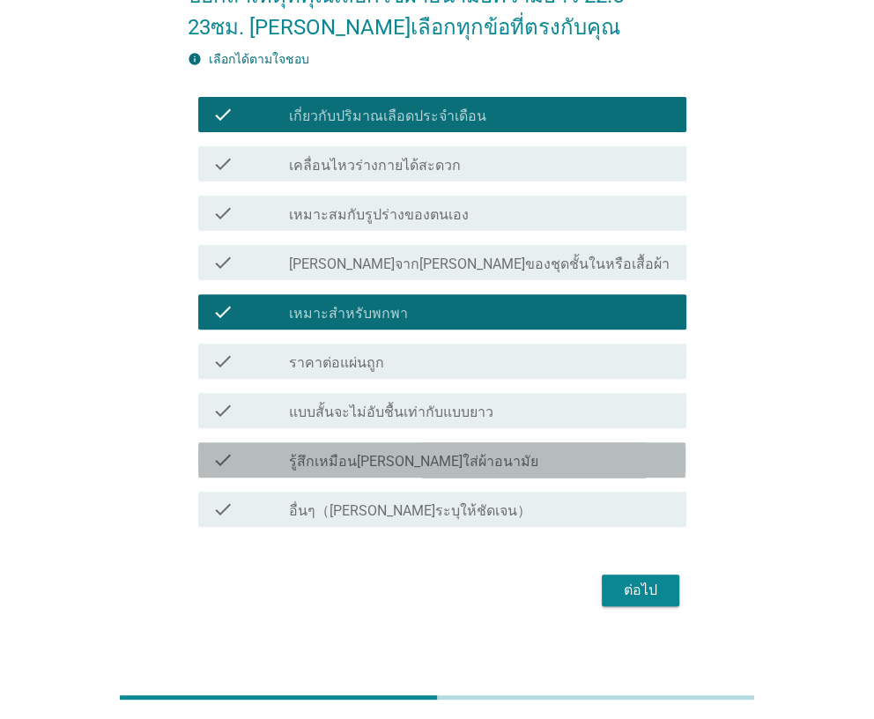
click at [226, 462] on icon "check" at bounding box center [222, 459] width 21 height 21
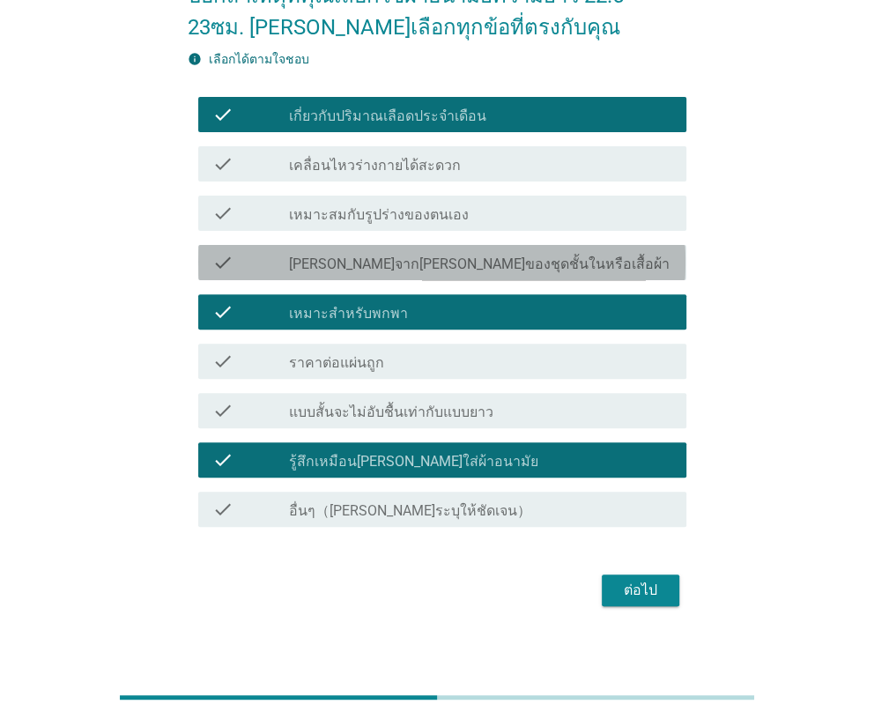
click at [294, 269] on label "[PERSON_NAME]จาก[PERSON_NAME]ของชุดชั้นในหรือเสื้อผ้า" at bounding box center [479, 265] width 381 height 18
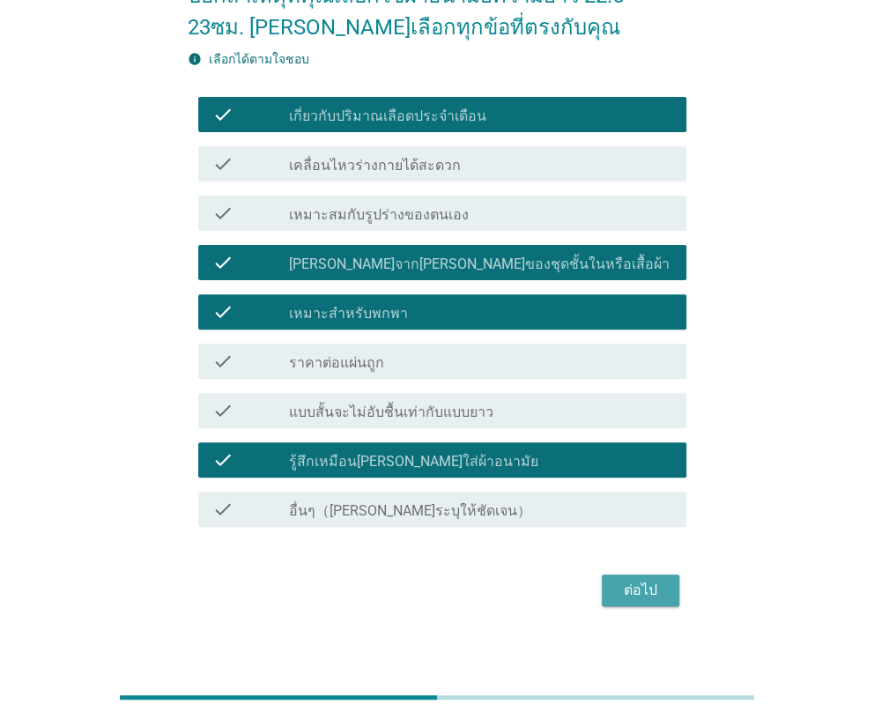
click at [633, 584] on div "ต่อไป" at bounding box center [640, 590] width 49 height 21
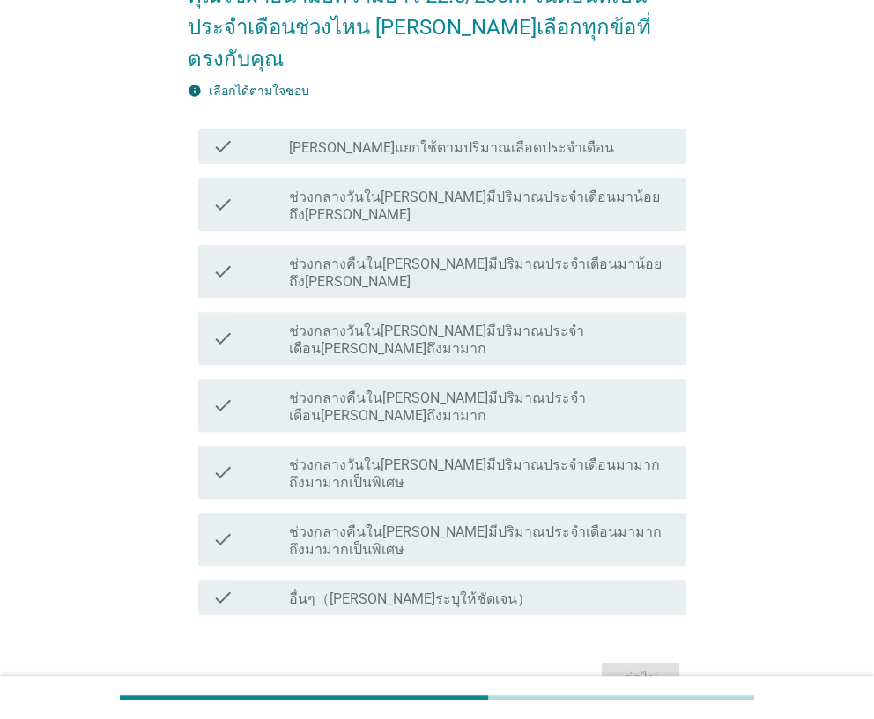
scroll to position [0, 0]
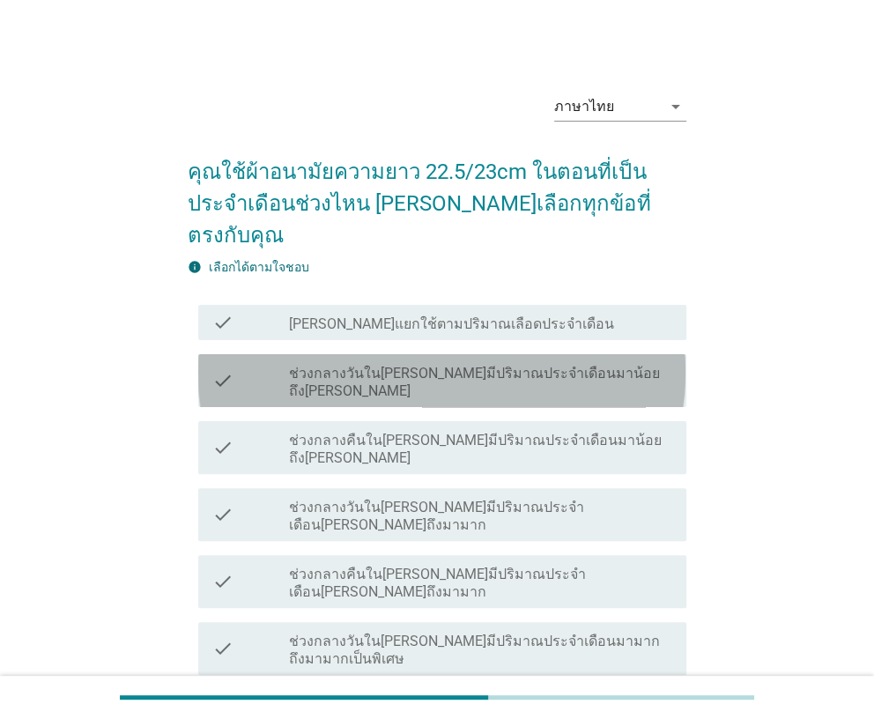
click at [325, 365] on label "ช่วงกลางวันใน[PERSON_NAME]มีปริมาณประจำเดือนมาน้อยถึง[PERSON_NAME]" at bounding box center [480, 382] width 382 height 35
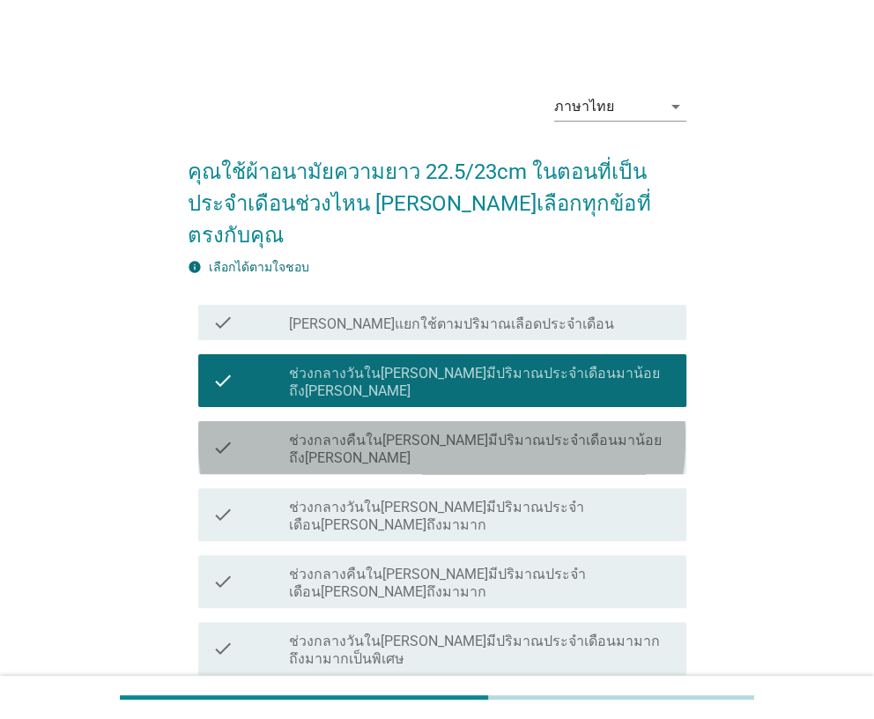
click at [319, 432] on label "ช่วงกลางคืนใน[PERSON_NAME]มีปริมาณประจำเดือนมาน้อยถึง[PERSON_NAME]" at bounding box center [480, 449] width 382 height 35
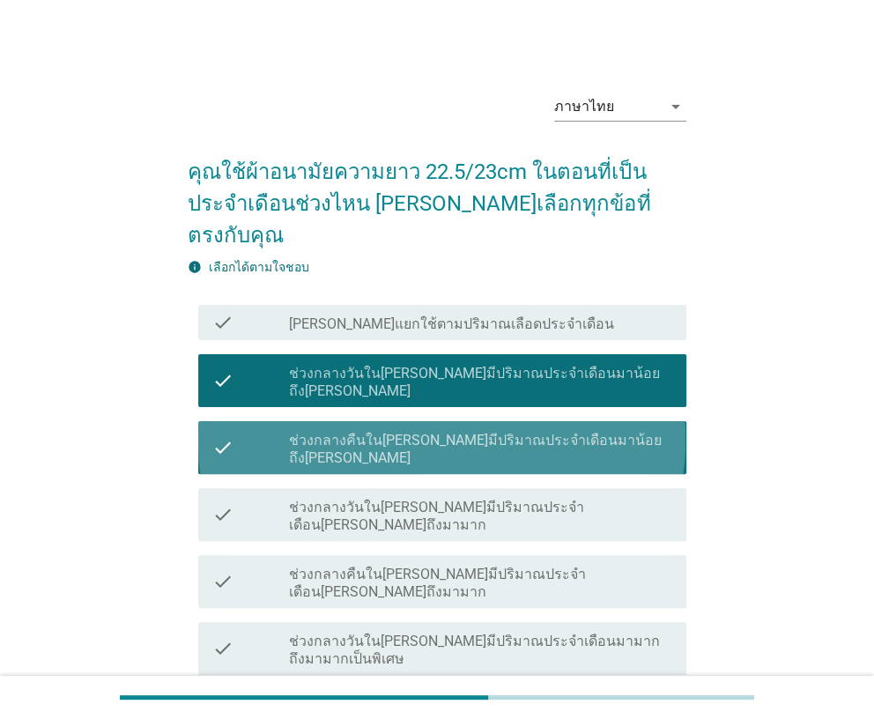
click at [318, 432] on label "ช่วงกลางคืนใน[PERSON_NAME]มีปริมาณประจำเดือนมาน้อยถึง[PERSON_NAME]" at bounding box center [480, 449] width 382 height 35
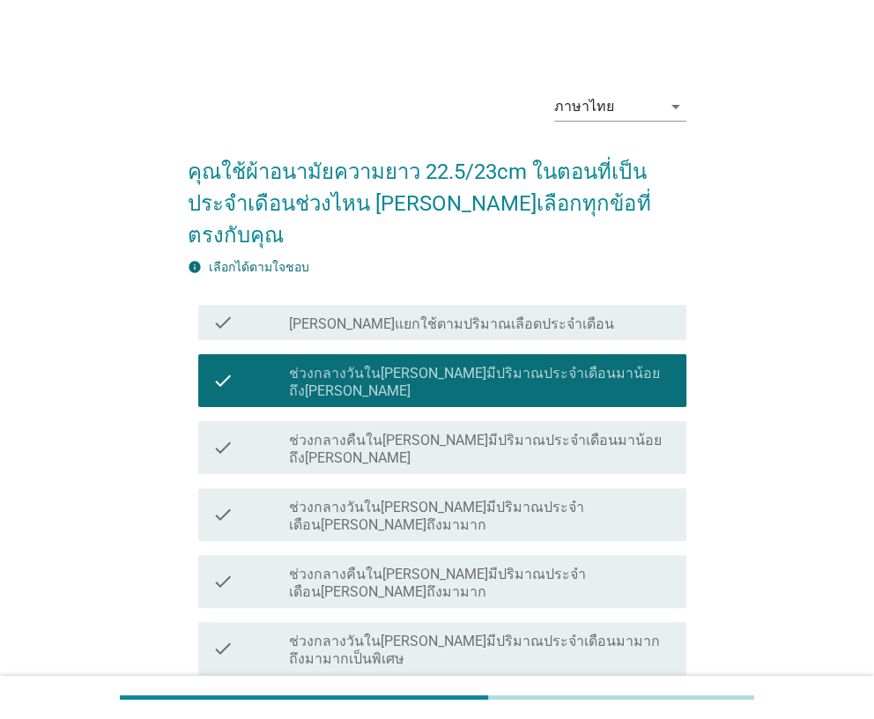
click at [318, 432] on label "ช่วงกลางคืนใน[PERSON_NAME]มีปริมาณประจำเดือนมาน้อยถึง[PERSON_NAME]" at bounding box center [480, 449] width 382 height 35
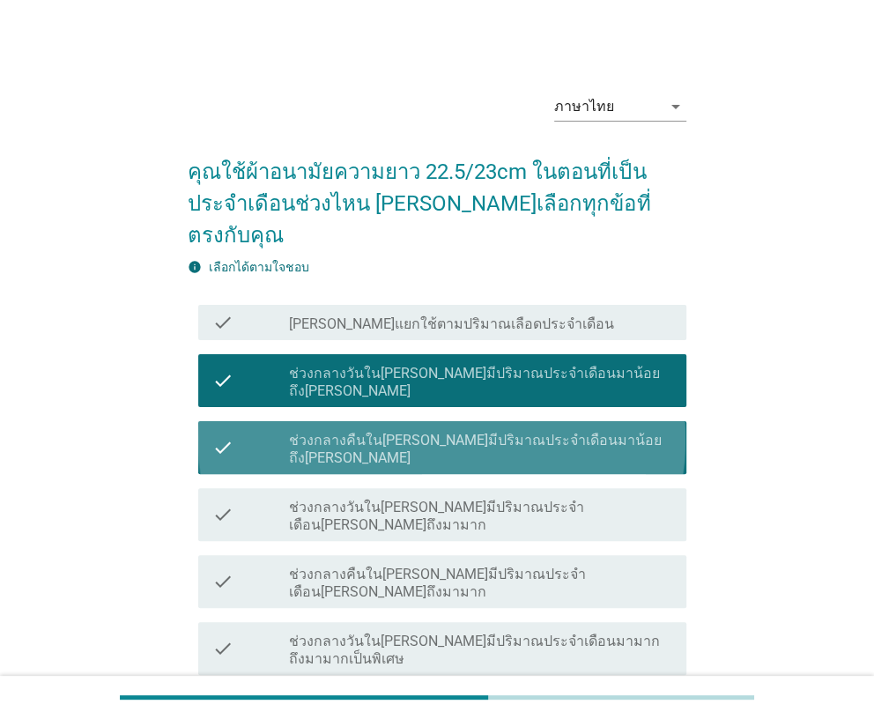
click at [299, 432] on label "ช่วงกลางคืนใน[PERSON_NAME]มีปริมาณประจำเดือนมาน้อยถึง[PERSON_NAME]" at bounding box center [480, 449] width 382 height 35
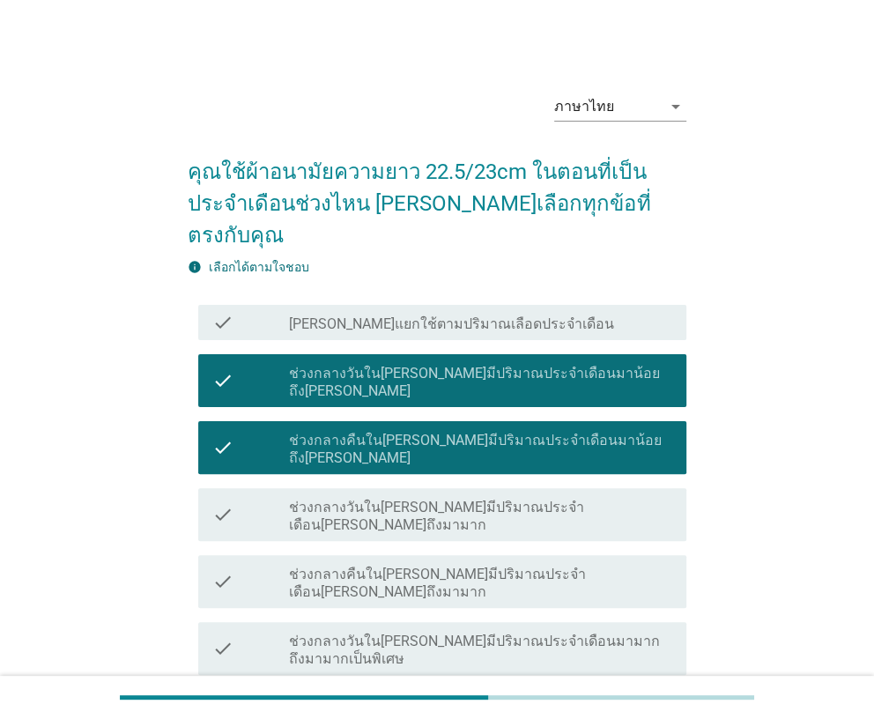
click at [235, 421] on div "check check_box ช่วงกลางคืนใน[PERSON_NAME]มีปริมาณประจำเดือนมาน้อยถึง[PERSON_NA…" at bounding box center [441, 447] width 487 height 53
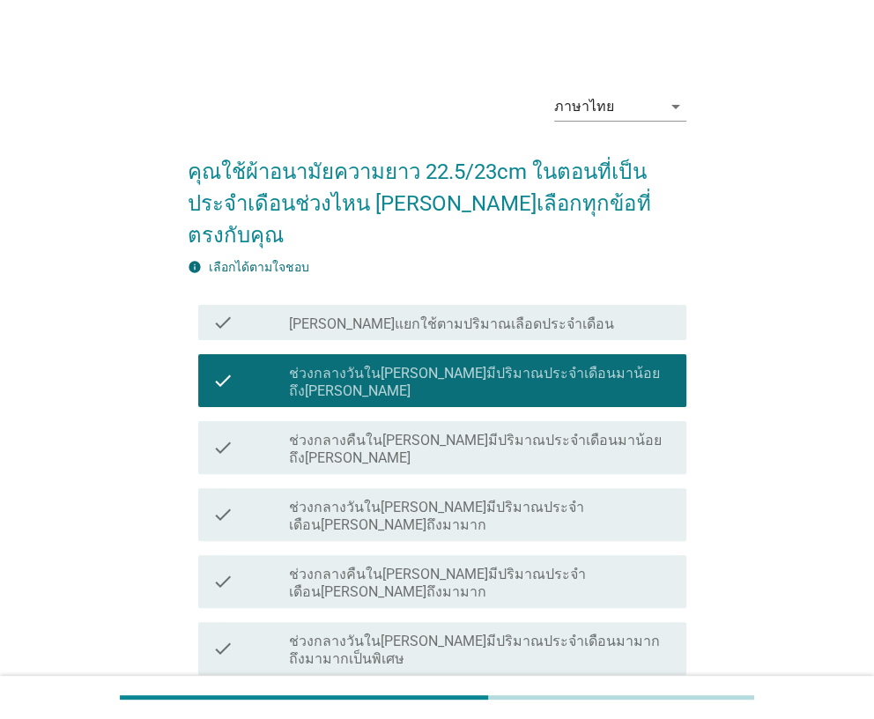
scroll to position [139, 0]
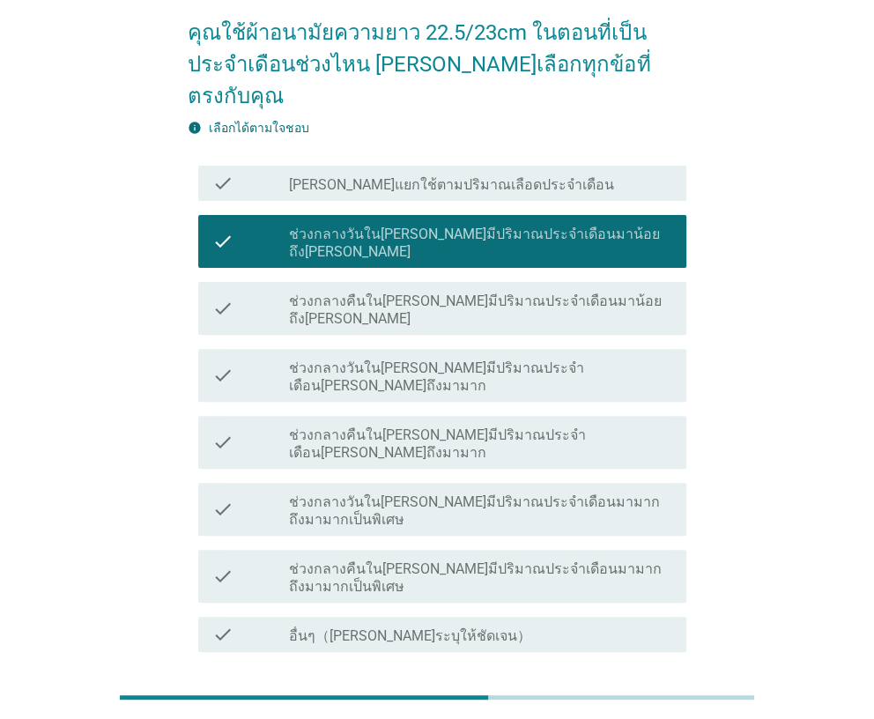
drag, startPoint x: 614, startPoint y: 565, endPoint x: 425, endPoint y: 551, distance: 190.0
click at [426, 552] on form "คุณใช้ผ้าอนามัยความยาว 22.5/23cm ในตอนที่เป็นประจำเดือนช่วงไหน [PERSON_NAME]เลื…" at bounding box center [437, 367] width 498 height 737
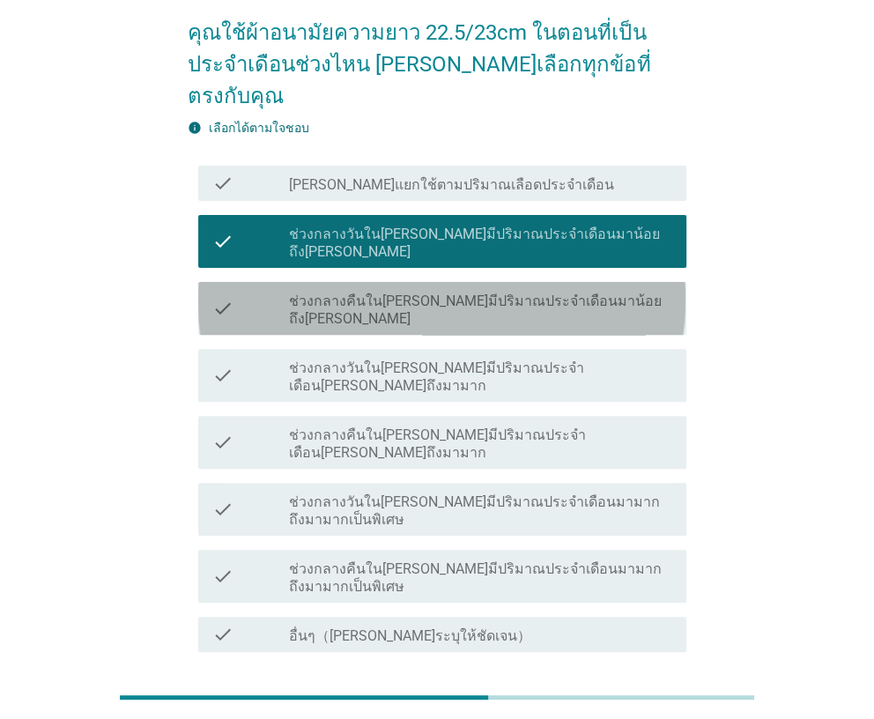
click at [479, 282] on div "check check_box ช่วงกลางคืนใน[PERSON_NAME]มีปริมาณประจำเดือนมาน้อยถึง[PERSON_NA…" at bounding box center [441, 308] width 487 height 53
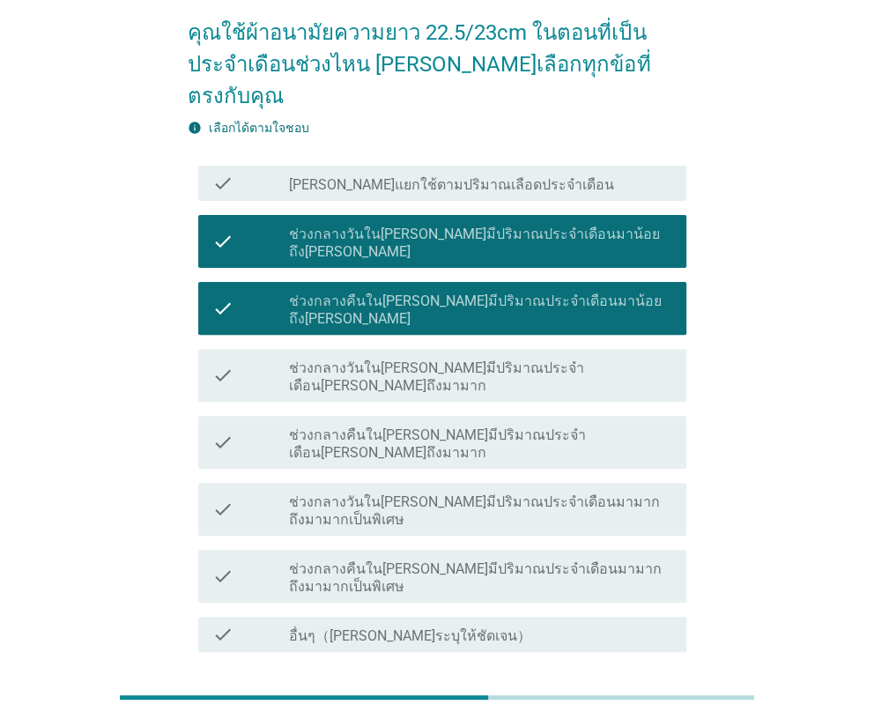
click at [616, 700] on button "ต่อไป" at bounding box center [641, 716] width 78 height 32
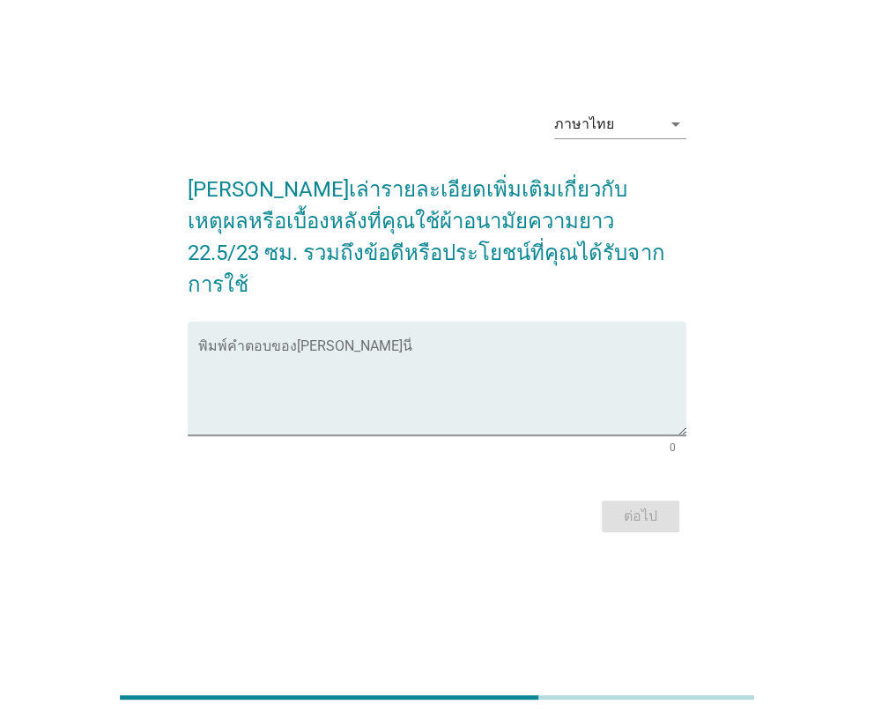
scroll to position [0, 0]
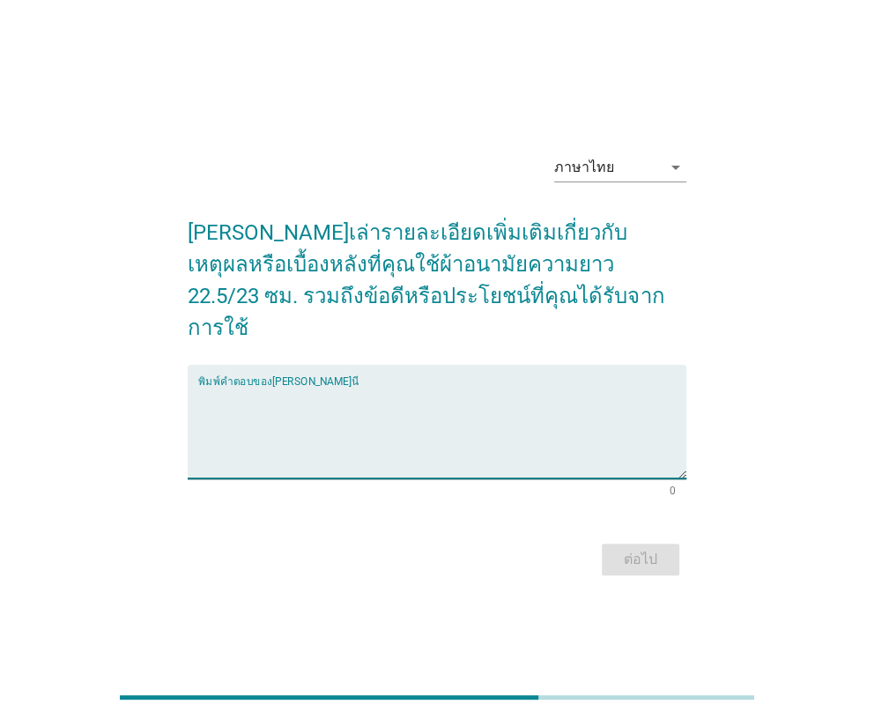
click at [309, 437] on textarea "พิมพ์คำตอบของคุณ ที่นี่" at bounding box center [441, 432] width 487 height 93
type textarea "t"
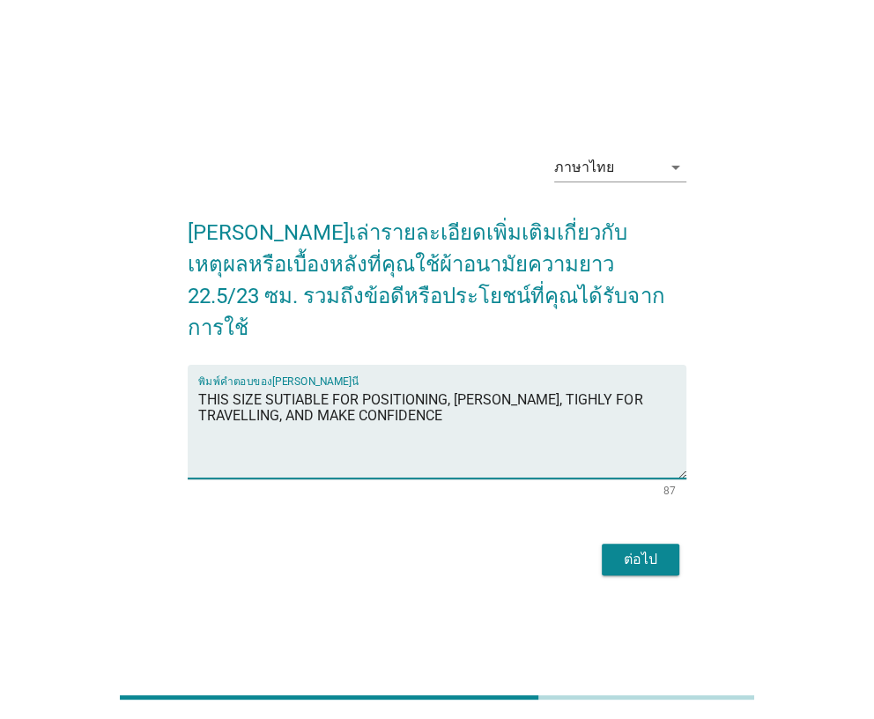
type textarea "THIS SIZE SUTIABLE FOR POSITIONING, [PERSON_NAME], TIGHLY FOR TRAVELLING, AND M…"
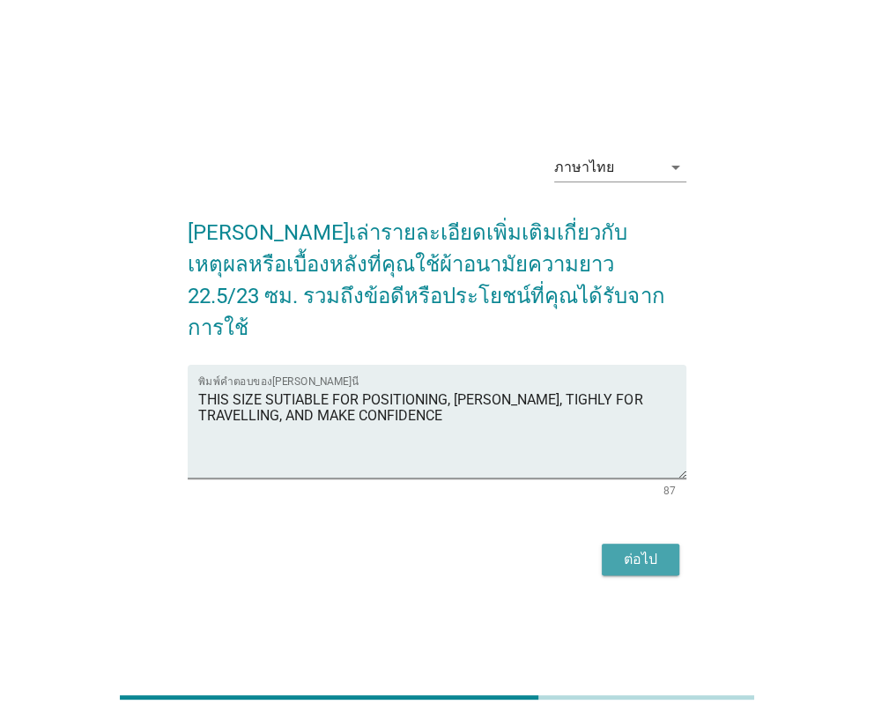
click at [661, 553] on button "ต่อไป" at bounding box center [641, 560] width 78 height 32
